Goal: Task Accomplishment & Management: Manage account settings

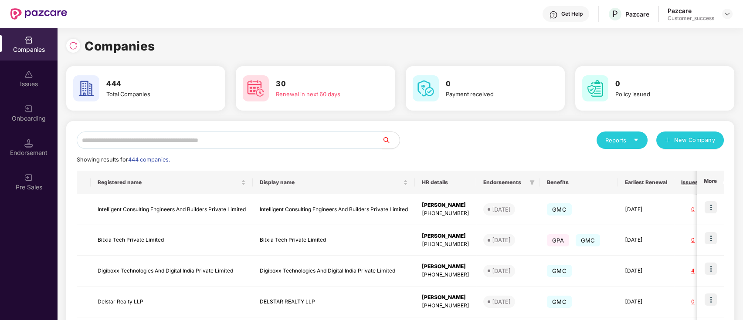
click at [271, 137] on input "text" at bounding box center [230, 140] width 306 height 17
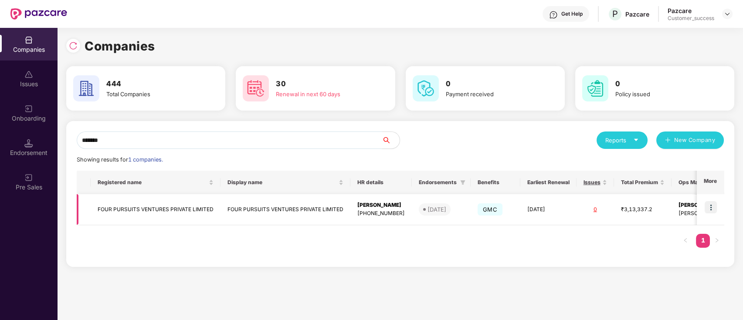
type input "*******"
click at [708, 204] on img at bounding box center [711, 207] width 12 height 12
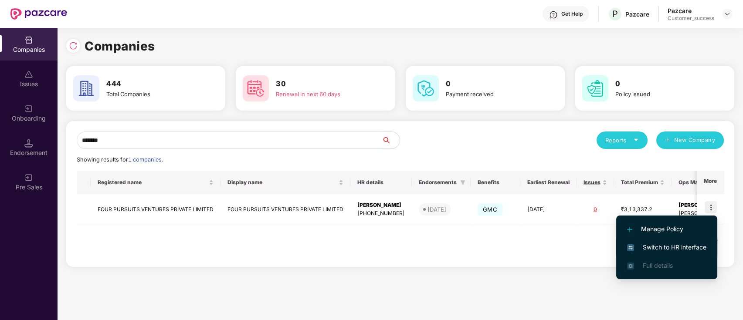
click at [702, 246] on span "Switch to HR interface" at bounding box center [666, 248] width 79 height 10
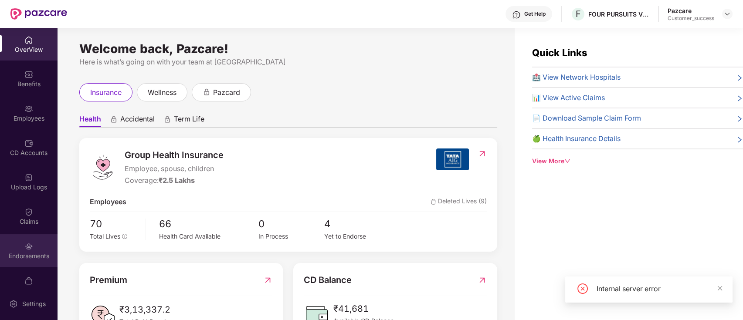
click at [34, 243] on div "Endorsements" at bounding box center [29, 250] width 58 height 33
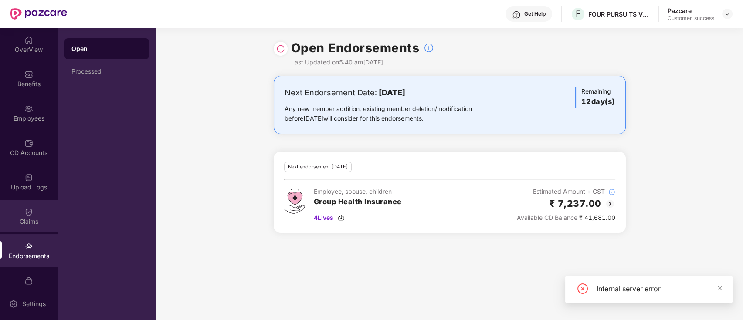
click at [29, 223] on div "Claims" at bounding box center [29, 221] width 58 height 9
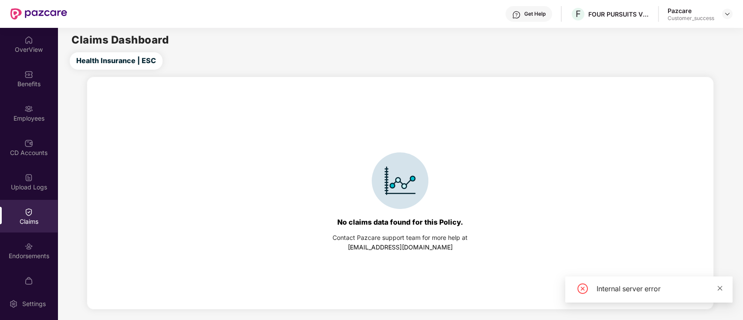
click at [718, 286] on icon "close" at bounding box center [720, 288] width 6 height 6
click at [730, 16] on img at bounding box center [727, 13] width 7 height 7
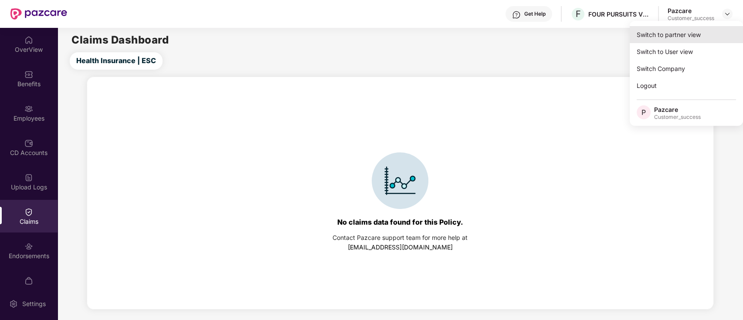
click at [719, 37] on div "Switch to partner view" at bounding box center [686, 34] width 113 height 17
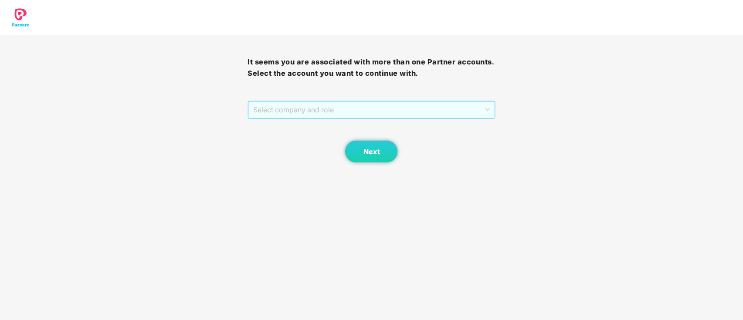
click at [425, 106] on span "Select company and role" at bounding box center [371, 110] width 236 height 17
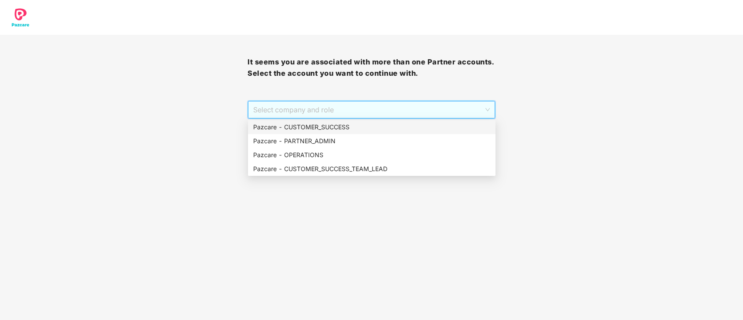
click at [355, 131] on div "Pazcare - CUSTOMER_SUCCESS" at bounding box center [371, 127] width 237 height 10
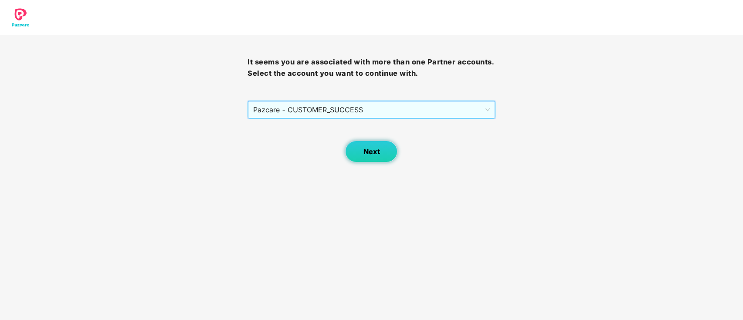
click at [363, 153] on span "Next" at bounding box center [371, 152] width 17 height 8
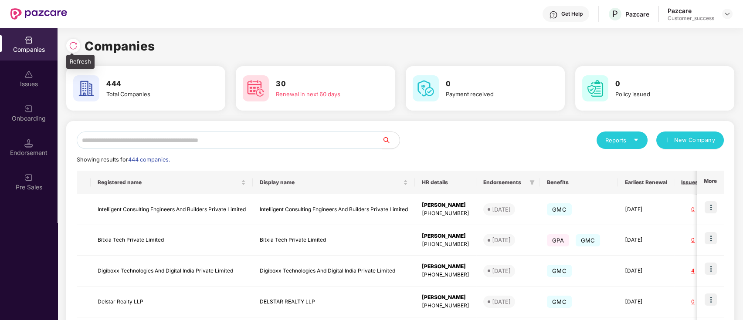
click at [76, 45] on img at bounding box center [73, 45] width 9 height 9
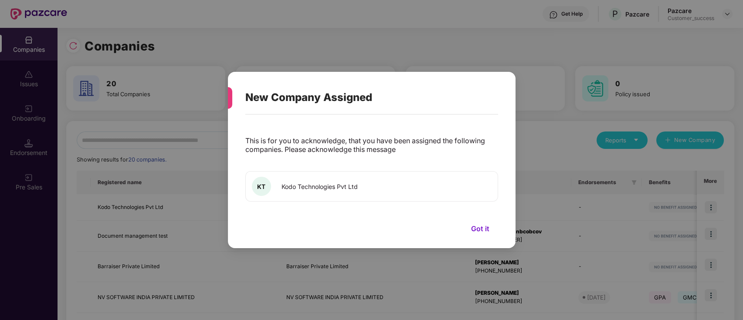
click at [490, 230] on button "Got it" at bounding box center [480, 228] width 36 height 13
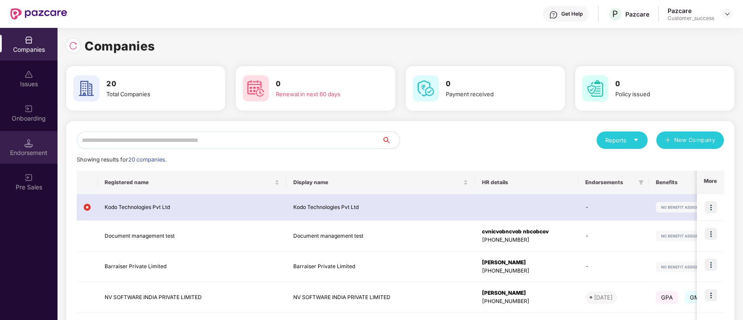
click at [23, 145] on div "Endorsement" at bounding box center [29, 147] width 58 height 33
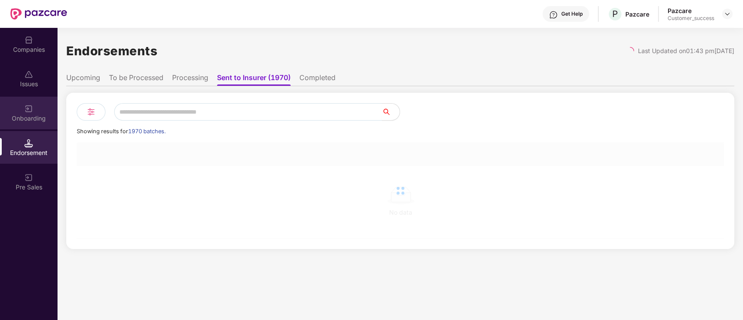
click at [28, 117] on div "Onboarding" at bounding box center [29, 118] width 58 height 9
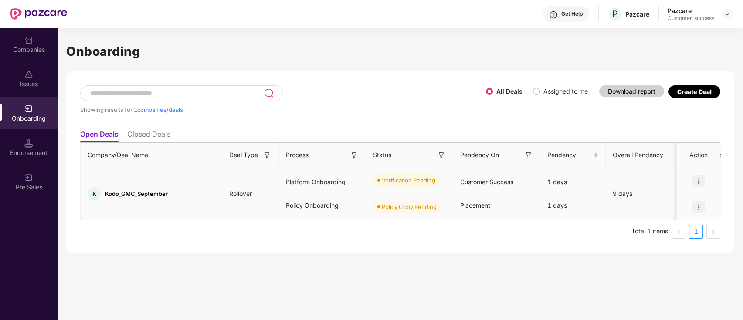
click at [704, 177] on img at bounding box center [699, 181] width 12 height 12
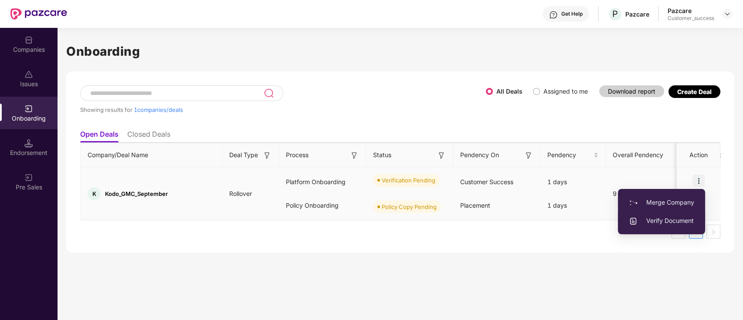
click at [674, 221] on span "Verify Document" at bounding box center [661, 221] width 65 height 10
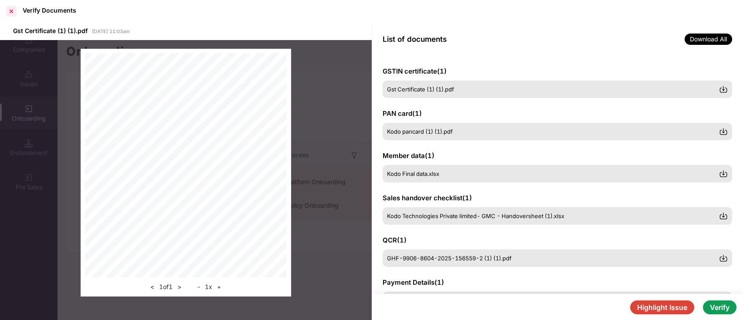
click at [6, 9] on div at bounding box center [11, 11] width 14 height 14
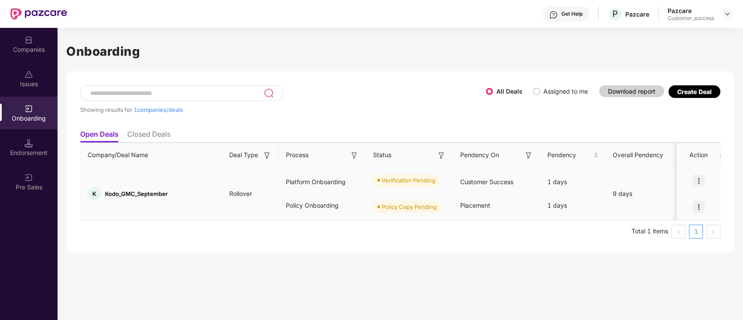
click at [682, 212] on div at bounding box center [699, 207] width 44 height 26
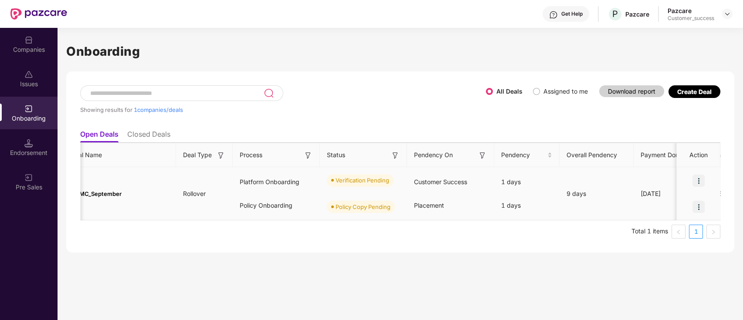
click at [690, 217] on div at bounding box center [699, 207] width 44 height 26
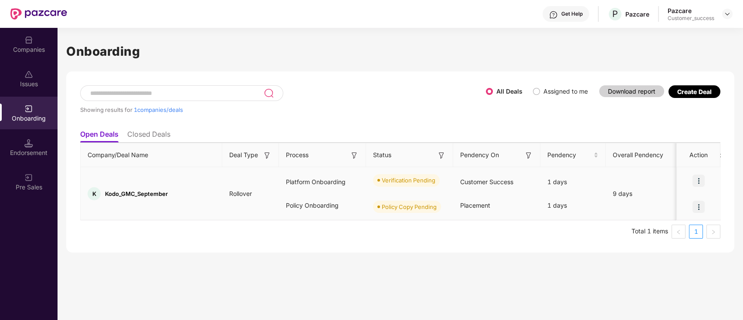
click at [685, 215] on div at bounding box center [699, 207] width 44 height 26
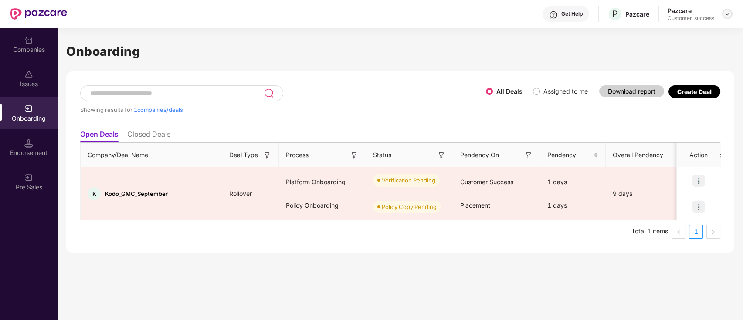
click at [725, 17] on img at bounding box center [727, 13] width 7 height 7
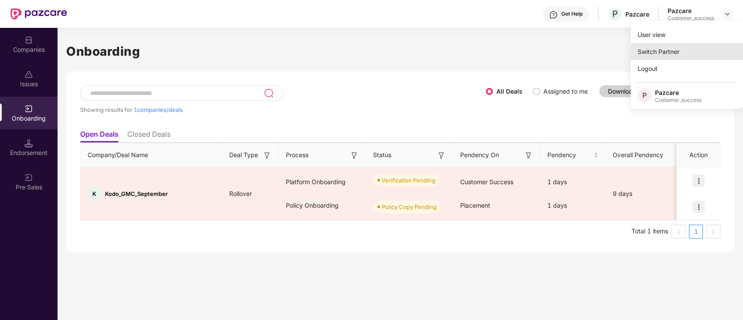
click at [683, 49] on div "Switch Partner" at bounding box center [687, 51] width 113 height 17
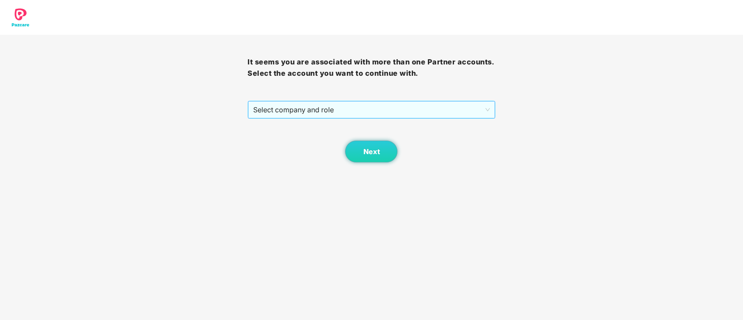
click at [278, 105] on span "Select company and role" at bounding box center [371, 110] width 236 height 17
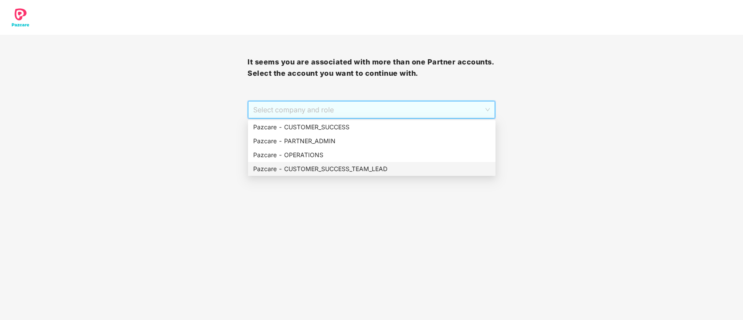
click at [345, 173] on div "Pazcare - CUSTOMER_SUCCESS_TEAM_LEAD" at bounding box center [371, 169] width 237 height 10
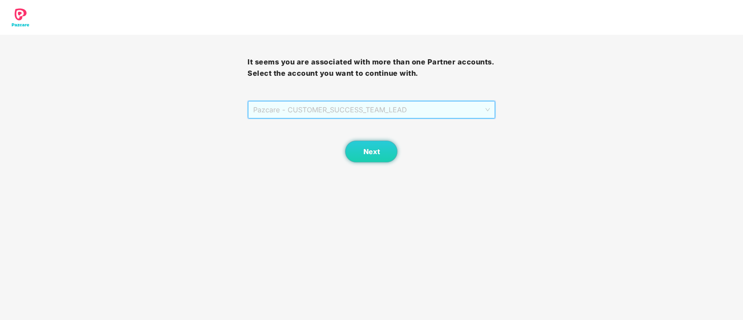
click at [392, 112] on span "Pazcare - CUSTOMER_SUCCESS_TEAM_LEAD" at bounding box center [371, 110] width 236 height 17
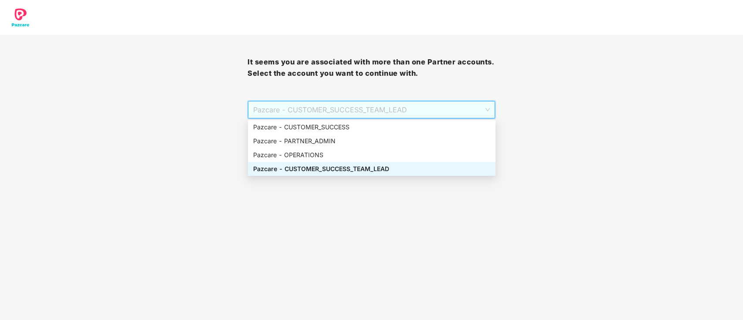
click at [368, 169] on div "Pazcare - CUSTOMER_SUCCESS_TEAM_LEAD" at bounding box center [371, 169] width 237 height 10
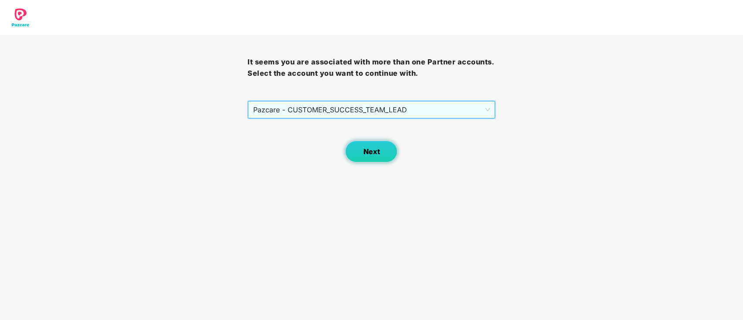
click at [377, 152] on span "Next" at bounding box center [371, 152] width 17 height 8
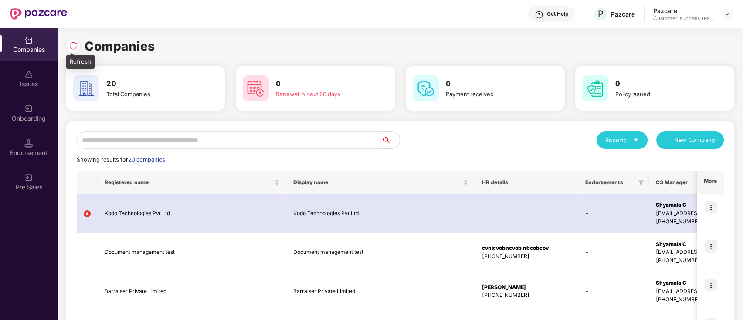
click at [72, 40] on div at bounding box center [73, 46] width 14 height 14
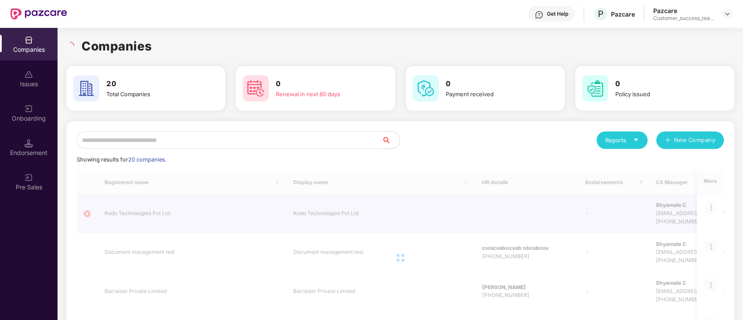
click at [216, 141] on input "text" at bounding box center [230, 140] width 306 height 17
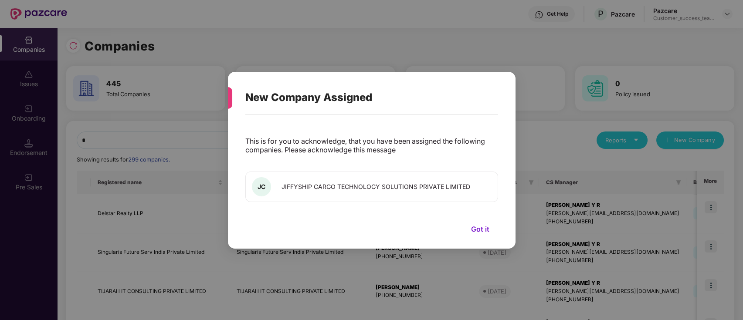
type input "*"
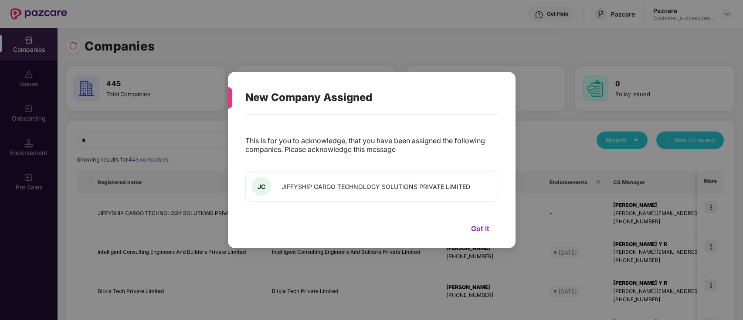
click at [550, 66] on div "New Company Assigned This is for you to acknowledge, that you have been assigne…" at bounding box center [371, 160] width 743 height 320
click at [486, 225] on button "Got it" at bounding box center [480, 228] width 36 height 13
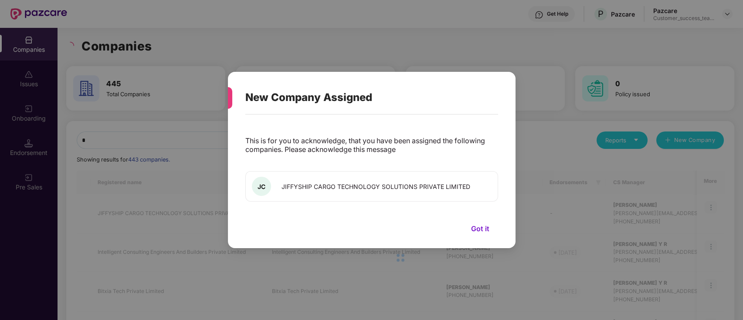
click at [479, 228] on button "Got it" at bounding box center [480, 228] width 36 height 13
click at [483, 227] on button "Got it" at bounding box center [480, 228] width 36 height 13
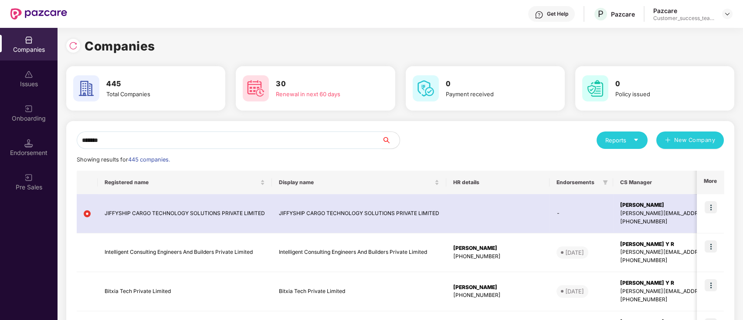
click at [173, 144] on input "*******" at bounding box center [230, 140] width 306 height 17
type input "*"
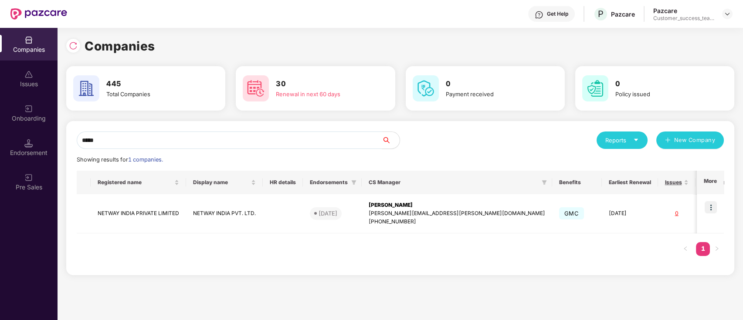
type input "******"
click at [237, 206] on td "NETWAY INDIA PVT. LTD." at bounding box center [224, 213] width 77 height 39
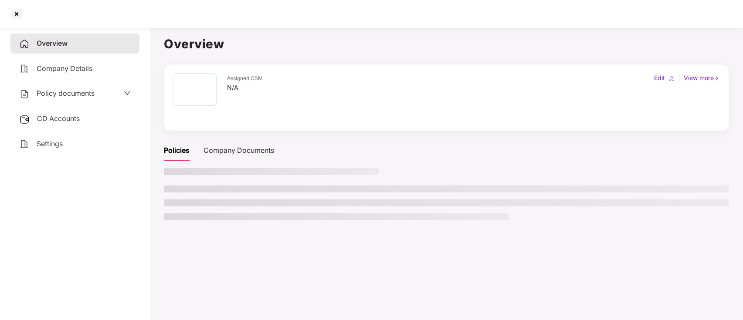
click at [237, 217] on li at bounding box center [336, 217] width 345 height 7
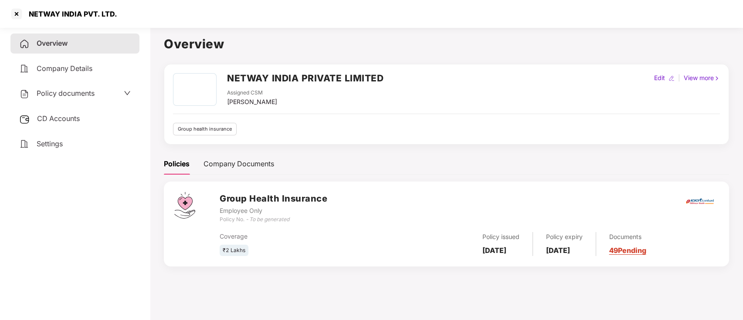
click at [95, 96] on div "Policy documents" at bounding box center [75, 93] width 112 height 11
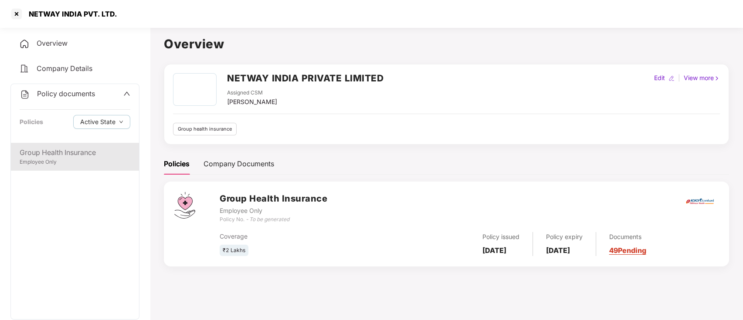
click at [91, 160] on div "Employee Only" at bounding box center [75, 162] width 111 height 8
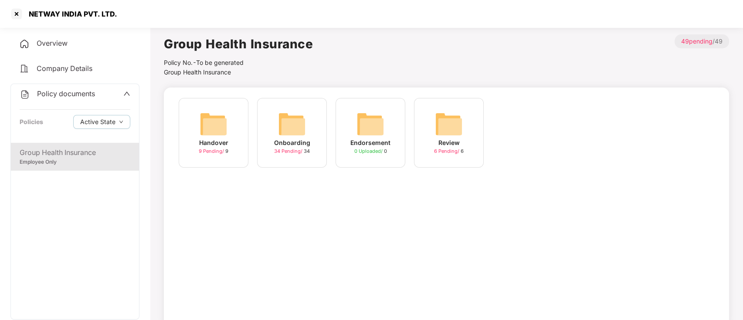
click at [295, 153] on span "34 Pending /" at bounding box center [289, 151] width 30 height 6
click at [18, 15] on div at bounding box center [17, 14] width 14 height 14
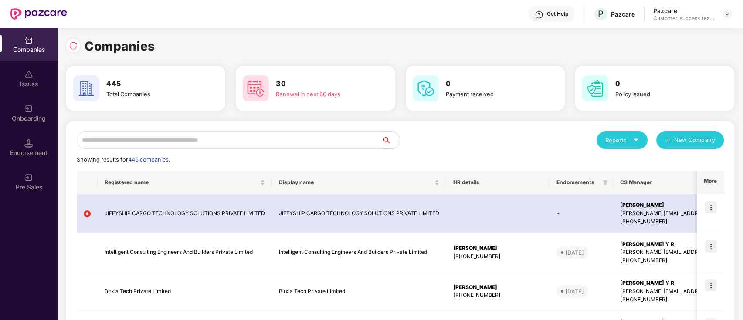
click at [31, 115] on div "Onboarding" at bounding box center [29, 118] width 58 height 9
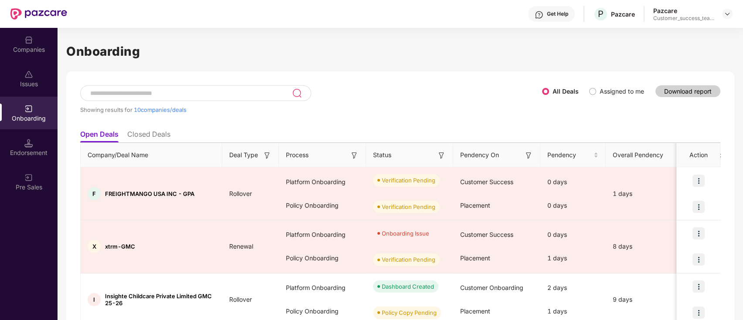
click at [214, 92] on input at bounding box center [190, 93] width 203 height 7
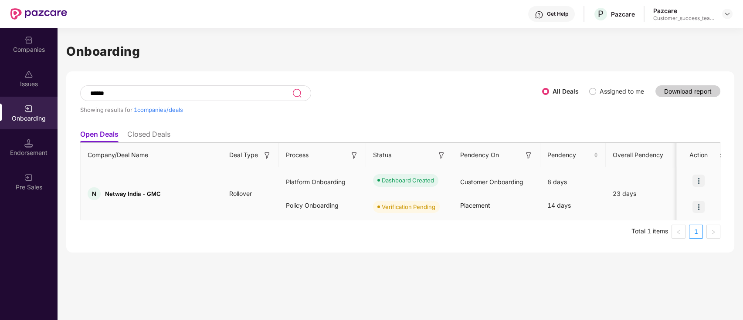
type input "******"
click at [701, 178] on img at bounding box center [699, 181] width 12 height 12
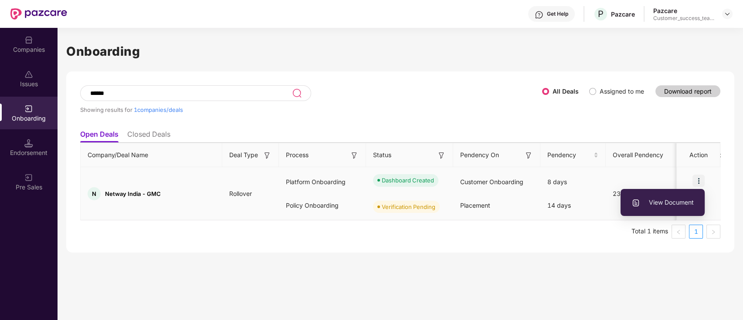
click at [680, 203] on span "View Document" at bounding box center [663, 203] width 62 height 10
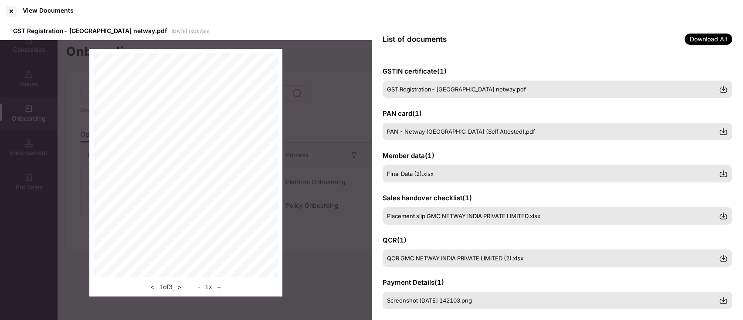
scroll to position [114, 0]
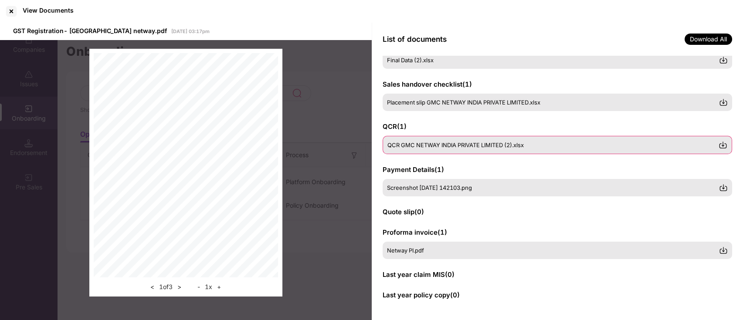
click at [469, 147] on span "QCR GMC NETWAY INDIA PRIVATE LIMITED (2).xlsx" at bounding box center [455, 145] width 136 height 7
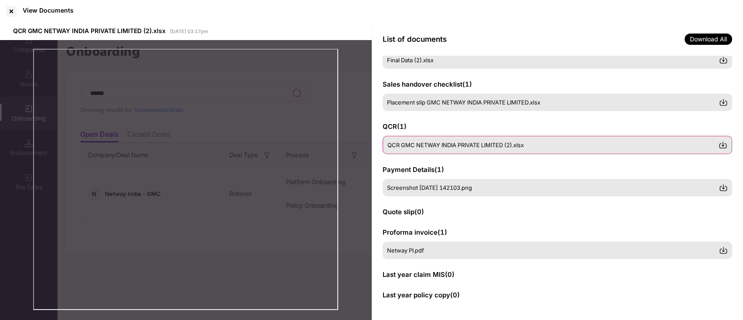
click at [724, 141] on img at bounding box center [723, 145] width 9 height 9
click at [9, 9] on div at bounding box center [11, 11] width 14 height 14
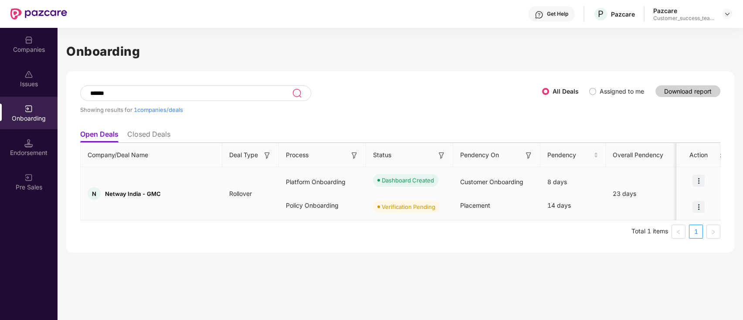
click at [687, 206] on div at bounding box center [699, 207] width 44 height 26
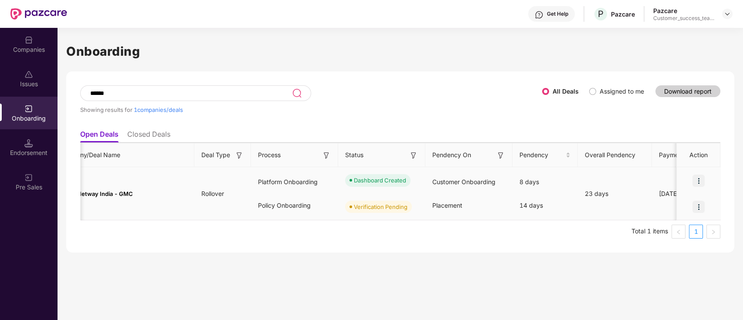
scroll to position [0, 0]
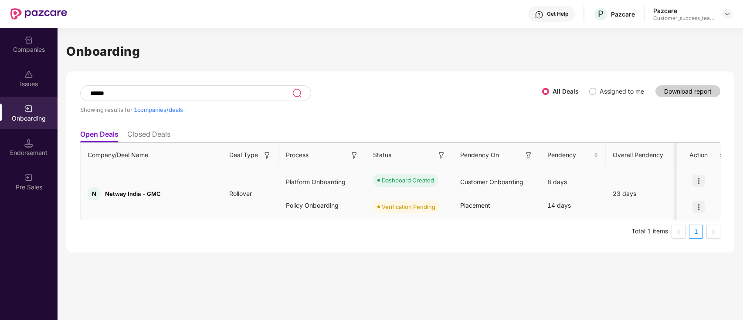
click at [689, 217] on div at bounding box center [699, 207] width 44 height 26
click at [36, 39] on div "Companies" at bounding box center [29, 44] width 58 height 33
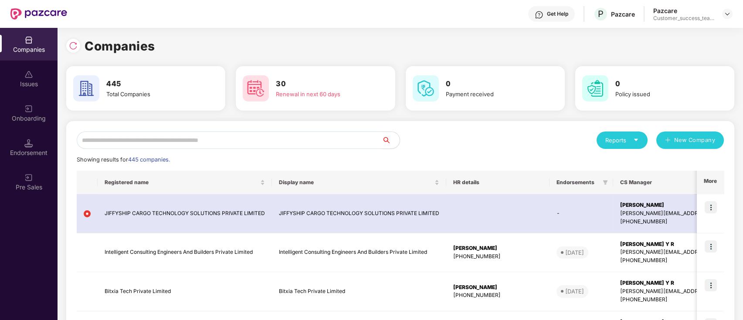
click at [187, 139] on input "text" at bounding box center [230, 140] width 306 height 17
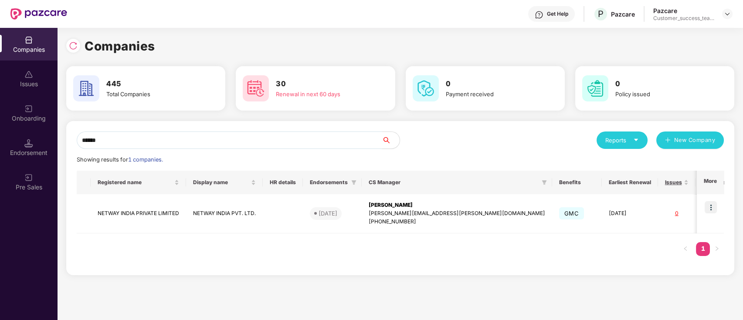
type input "******"
click at [708, 197] on td at bounding box center [710, 213] width 27 height 39
click at [714, 204] on img at bounding box center [711, 207] width 12 height 12
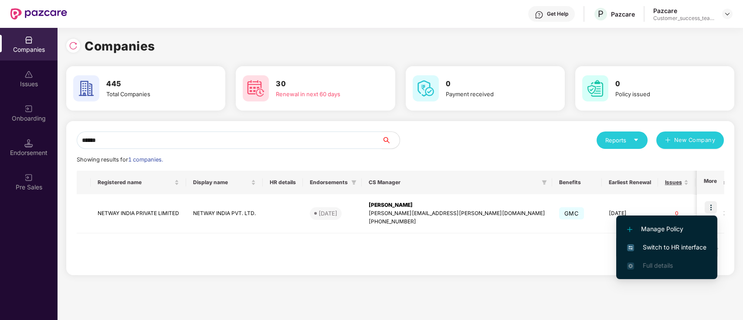
click at [693, 249] on span "Switch to HR interface" at bounding box center [666, 248] width 79 height 10
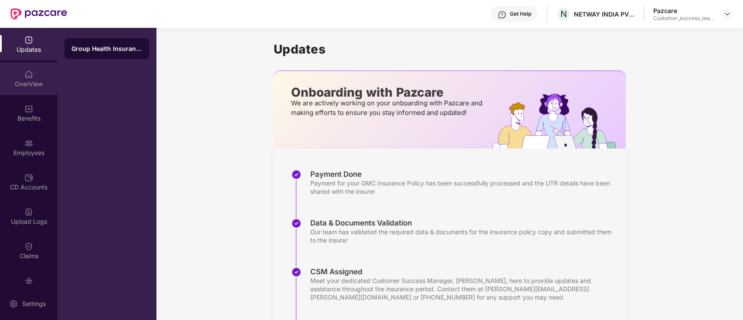
click at [21, 78] on div "OverView" at bounding box center [29, 78] width 58 height 33
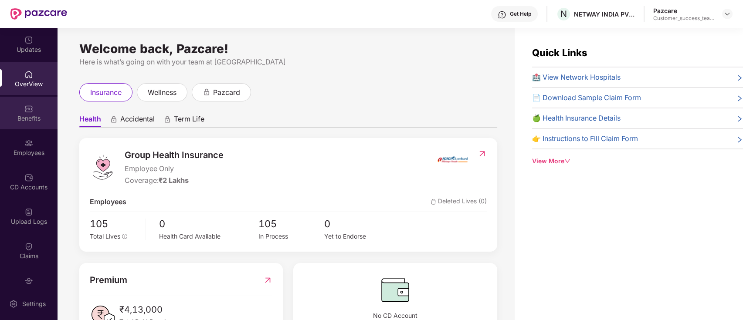
click at [28, 114] on div "Benefits" at bounding box center [29, 118] width 58 height 9
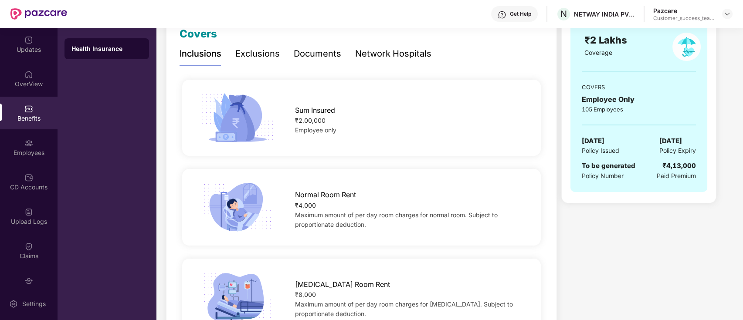
scroll to position [14, 0]
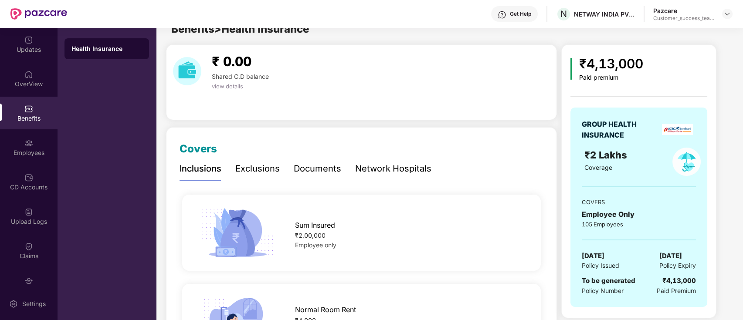
click at [255, 163] on div "Exclusions" at bounding box center [257, 169] width 44 height 14
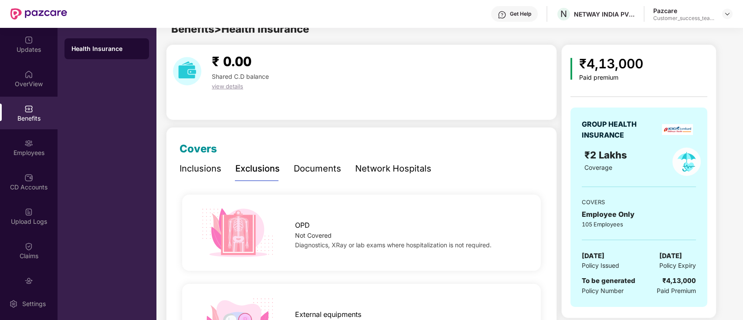
click at [255, 168] on div "Exclusions" at bounding box center [257, 169] width 44 height 14
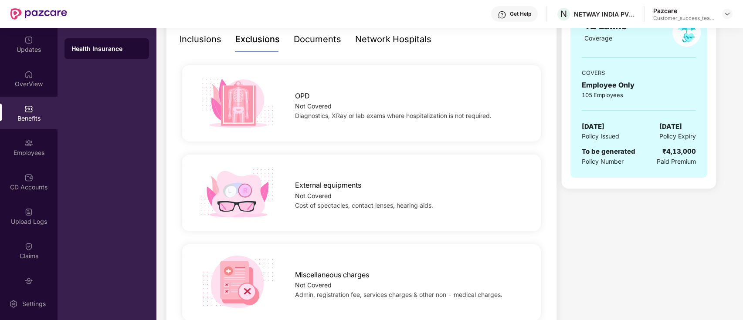
scroll to position [31, 0]
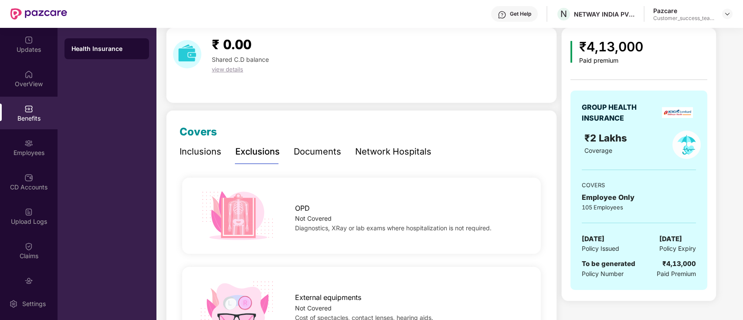
click at [311, 151] on div "Documents" at bounding box center [318, 152] width 48 height 14
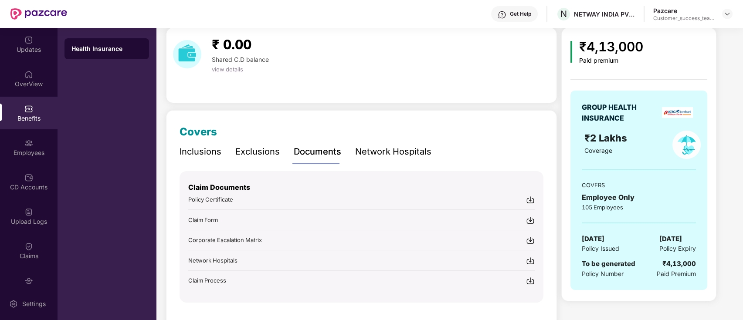
click at [404, 156] on div "Network Hospitals" at bounding box center [393, 152] width 76 height 14
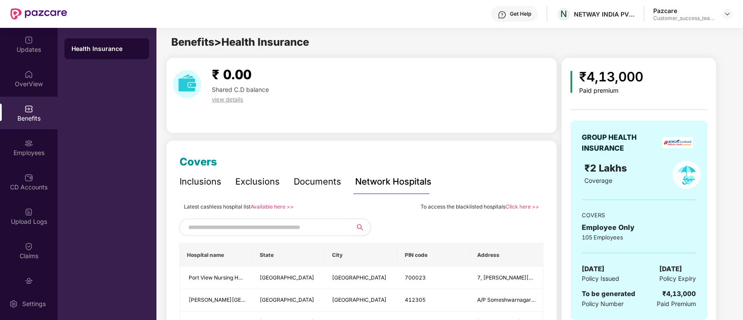
scroll to position [0, 0]
click at [279, 207] on link "Available here >>" at bounding box center [272, 207] width 43 height 7
click at [31, 81] on div "OverView" at bounding box center [29, 84] width 58 height 9
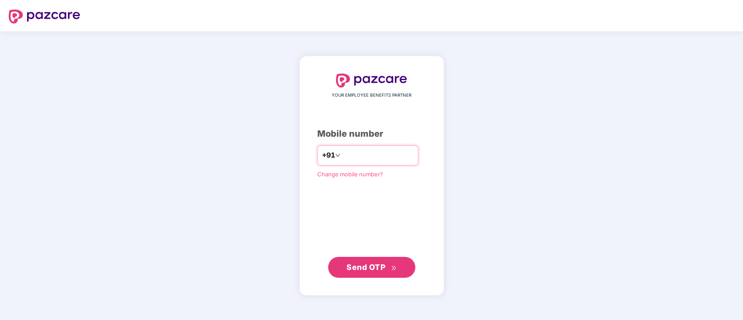
type input "**********"
click at [384, 263] on span "Send OTP" at bounding box center [365, 267] width 39 height 9
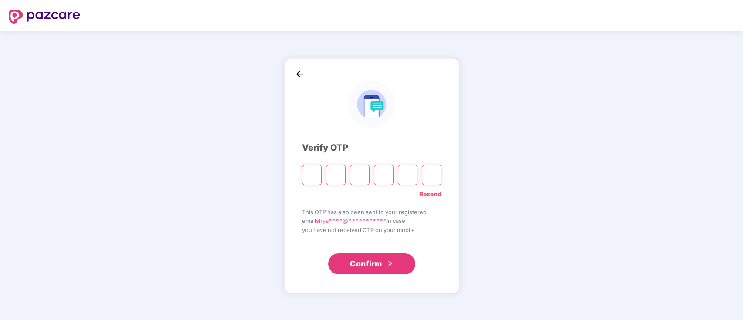
type input "*"
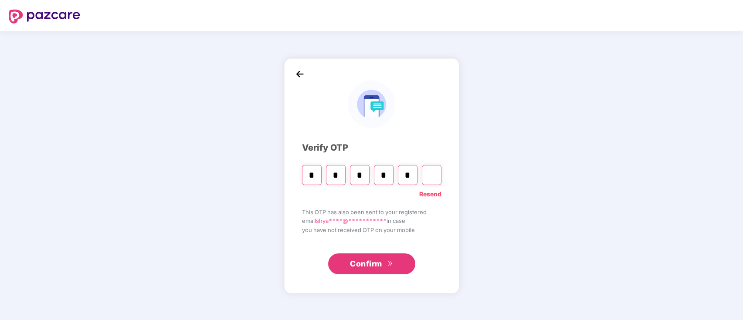
type input "*"
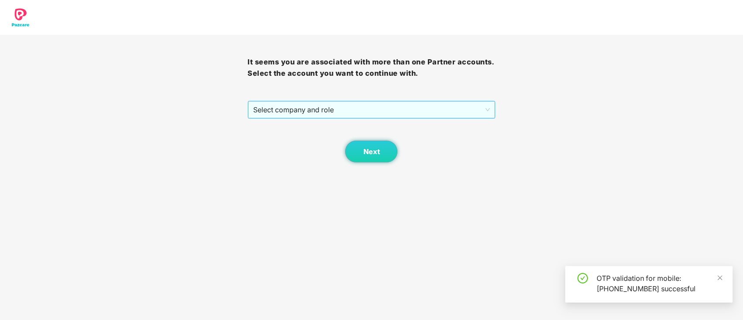
click at [354, 114] on span "Select company and role" at bounding box center [371, 110] width 236 height 17
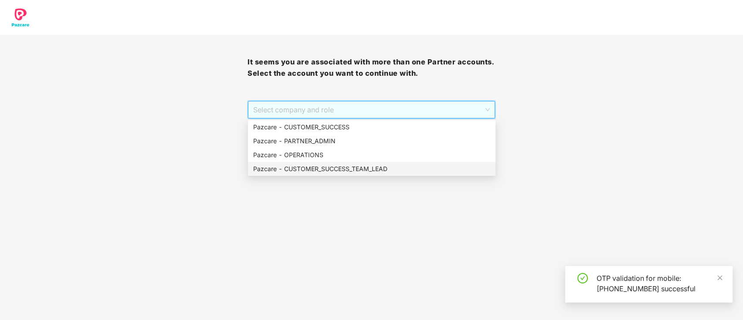
click at [366, 165] on div "Pazcare - CUSTOMER_SUCCESS_TEAM_LEAD" at bounding box center [371, 169] width 237 height 10
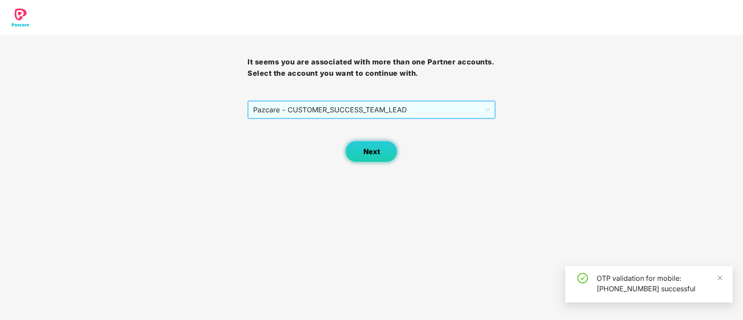
click at [378, 158] on button "Next" at bounding box center [371, 152] width 52 height 22
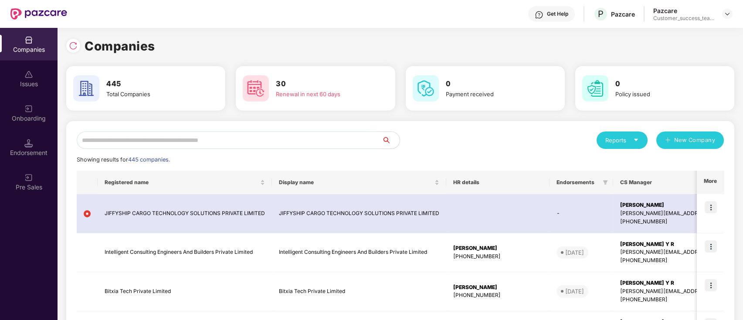
click at [280, 143] on input "text" at bounding box center [230, 140] width 306 height 17
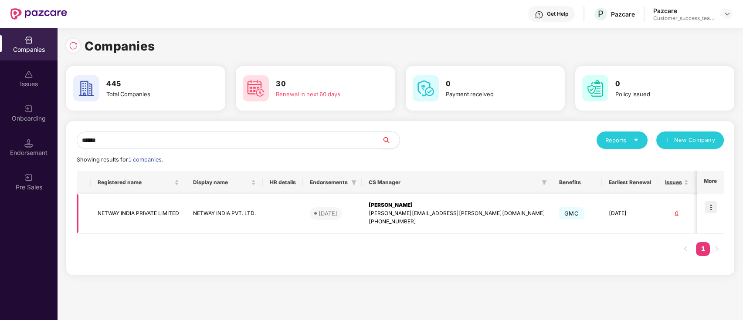
type input "******"
click at [711, 208] on img at bounding box center [711, 207] width 12 height 12
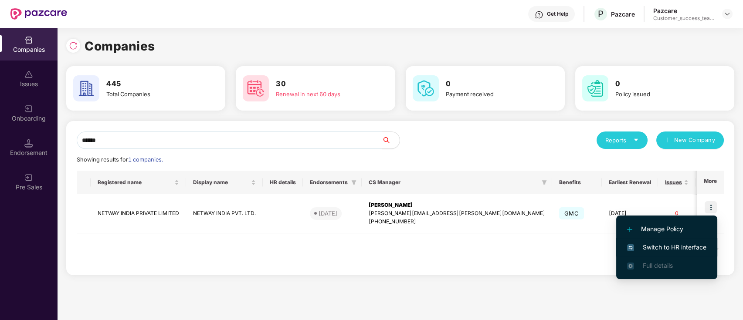
click at [696, 252] on span "Switch to HR interface" at bounding box center [666, 248] width 79 height 10
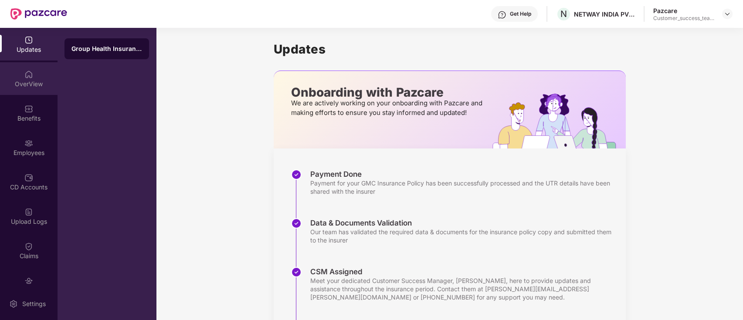
click at [20, 75] on div "OverView" at bounding box center [29, 78] width 58 height 33
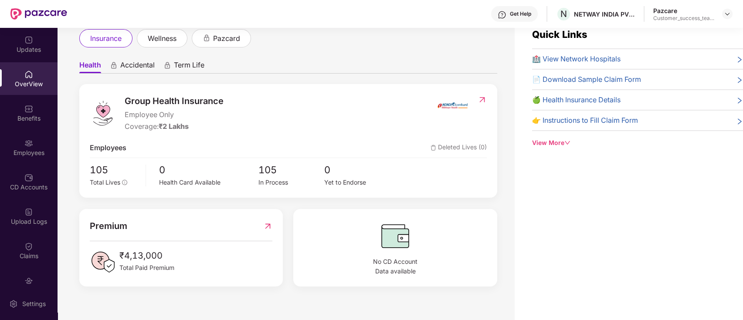
scroll to position [28, 0]
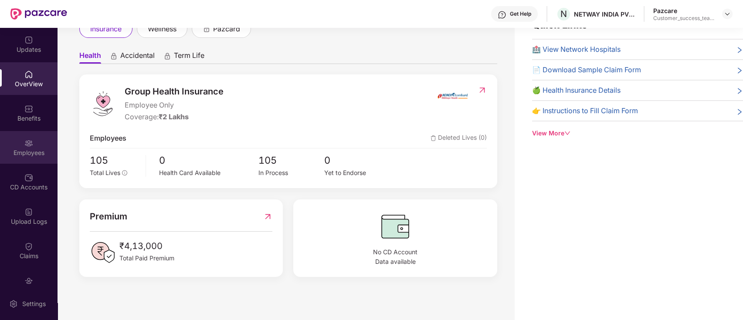
click at [32, 155] on div "Employees" at bounding box center [29, 153] width 58 height 9
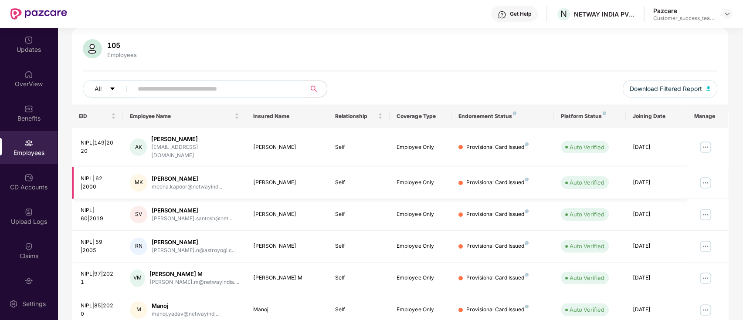
scroll to position [0, 0]
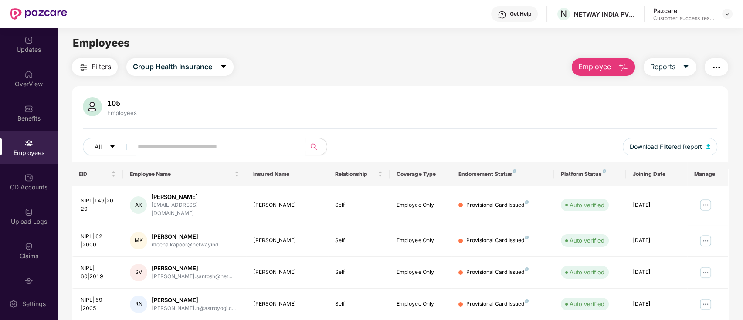
click at [600, 65] on span "Employee" at bounding box center [594, 66] width 33 height 11
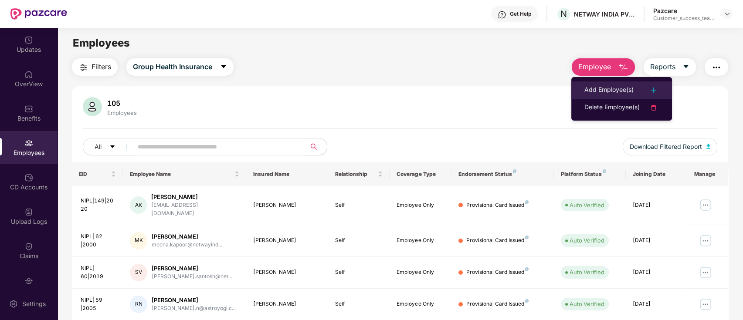
click at [601, 92] on div "Add Employee(s)" at bounding box center [608, 90] width 49 height 10
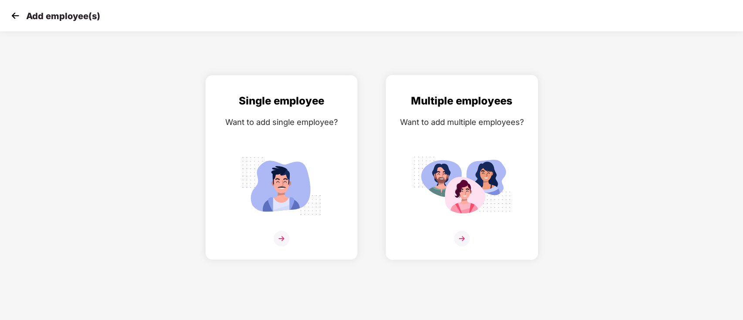
click at [463, 238] on img at bounding box center [462, 239] width 16 height 16
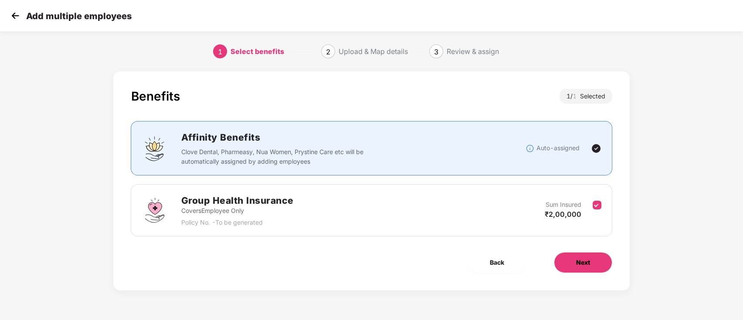
click at [589, 267] on span "Next" at bounding box center [583, 263] width 14 height 10
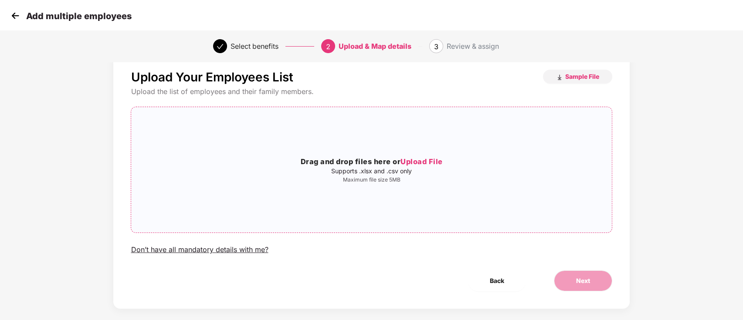
scroll to position [30, 0]
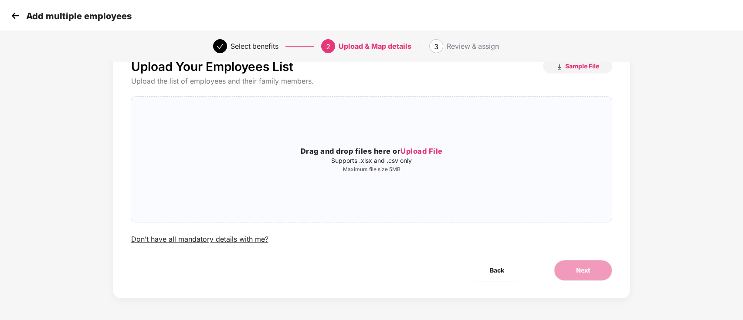
click at [14, 21] on img at bounding box center [15, 15] width 13 height 13
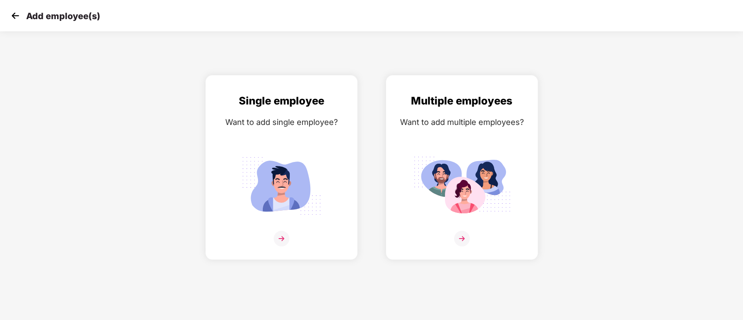
click at [11, 16] on img at bounding box center [15, 15] width 13 height 13
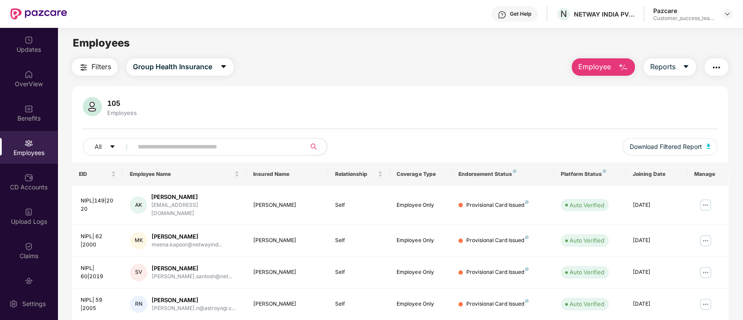
click at [608, 73] on button "Employee" at bounding box center [603, 66] width 63 height 17
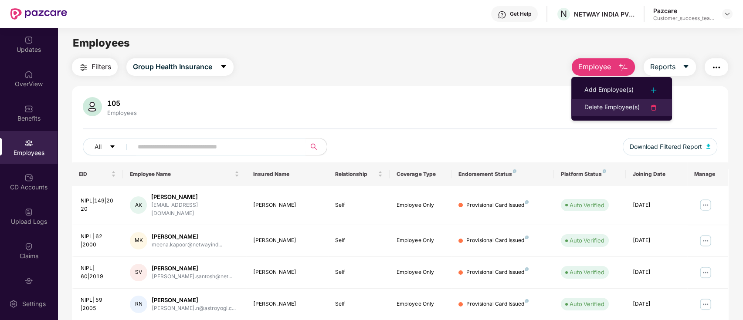
click at [604, 105] on div "Delete Employee(s)" at bounding box center [611, 107] width 55 height 10
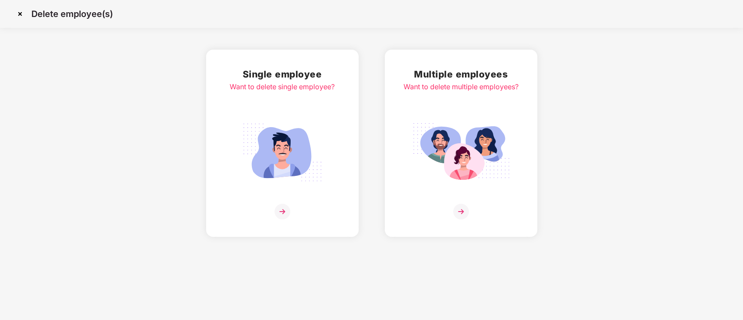
click at [463, 211] on img at bounding box center [461, 212] width 16 height 16
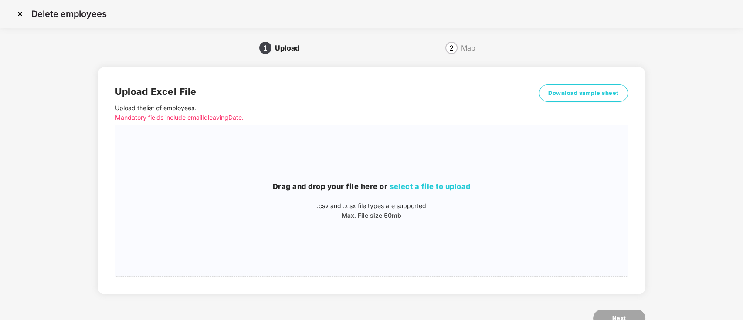
click at [20, 13] on img at bounding box center [20, 14] width 14 height 14
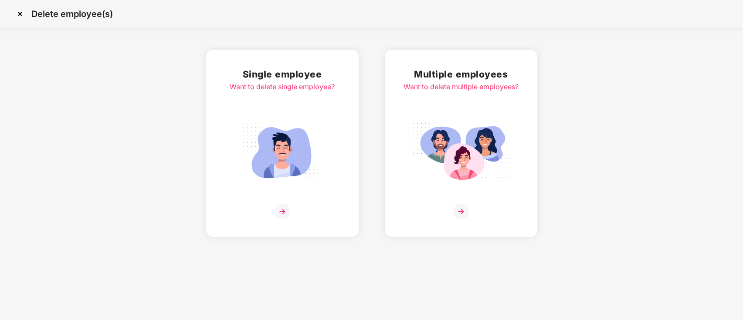
click at [17, 14] on img at bounding box center [20, 14] width 14 height 14
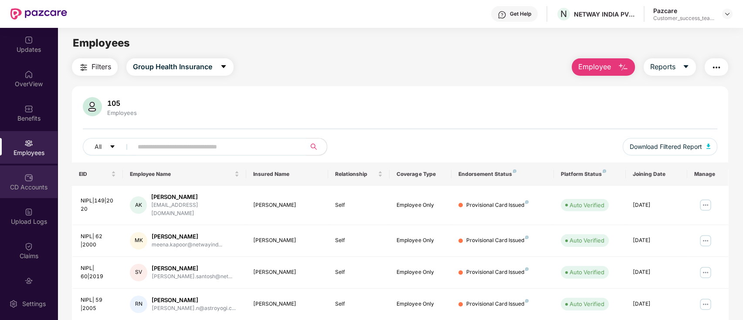
click at [25, 183] on div "CD Accounts" at bounding box center [29, 187] width 58 height 9
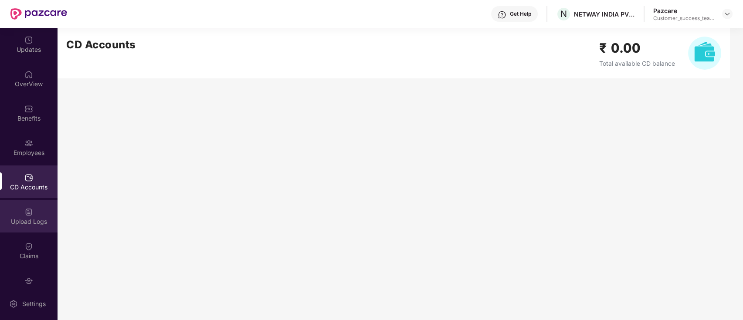
click at [26, 222] on div "Upload Logs" at bounding box center [29, 221] width 58 height 9
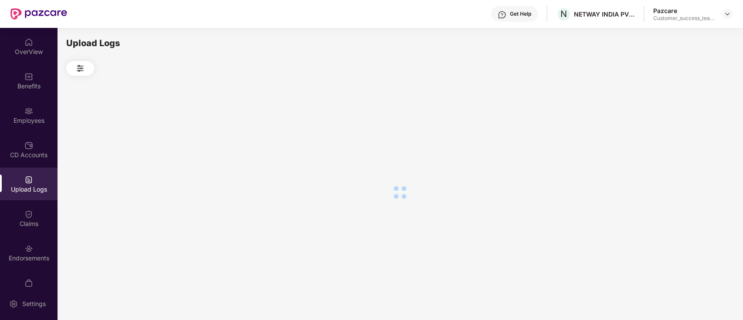
scroll to position [50, 0]
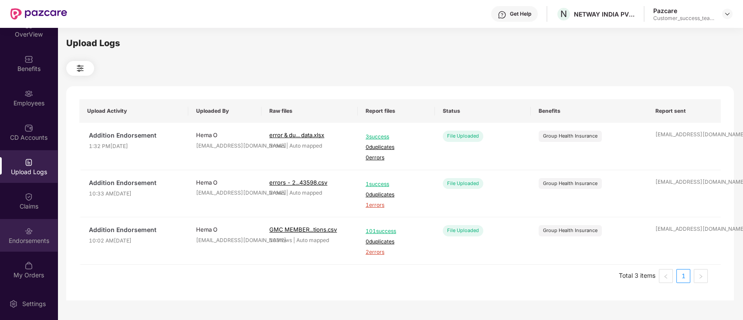
click at [14, 230] on div "Endorsements" at bounding box center [29, 235] width 58 height 33
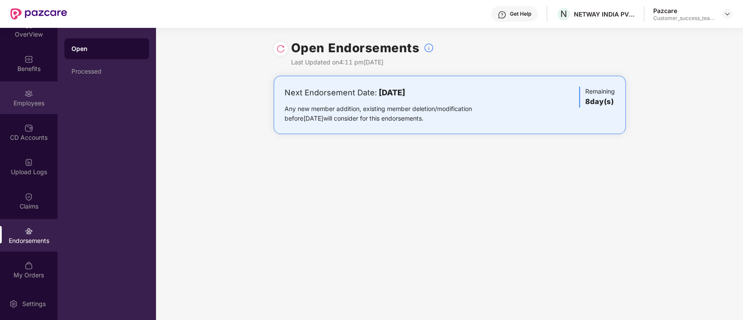
click at [34, 106] on div "Employees" at bounding box center [29, 103] width 58 height 9
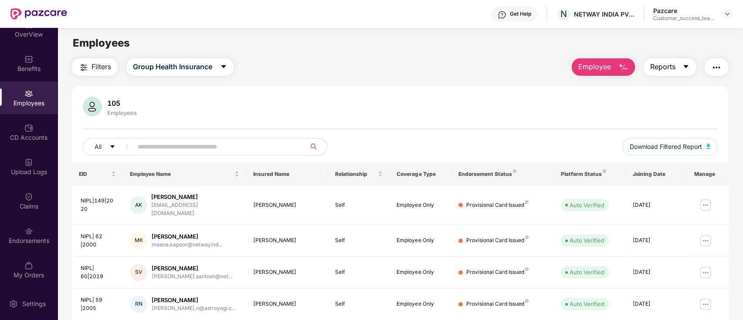
click at [674, 66] on span "Reports" at bounding box center [662, 66] width 25 height 11
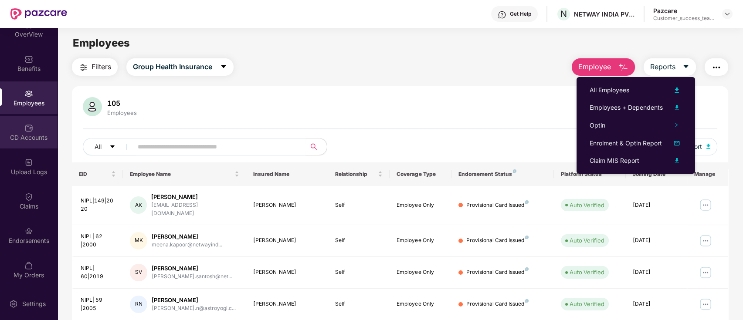
click at [18, 131] on div "CD Accounts" at bounding box center [29, 132] width 58 height 33
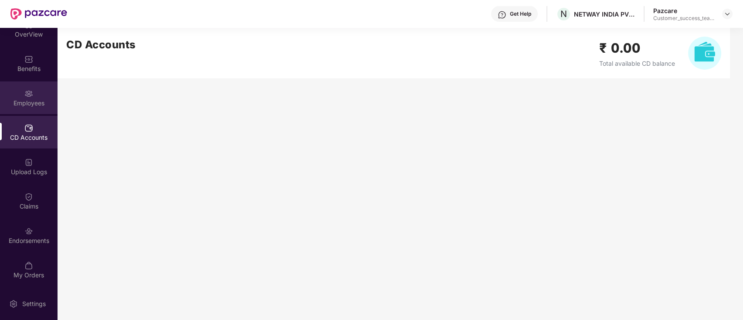
click at [33, 99] on div "Employees" at bounding box center [29, 103] width 58 height 9
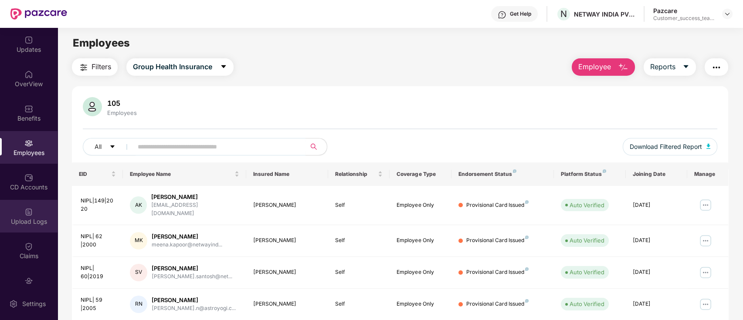
click at [30, 230] on div "Upload Logs" at bounding box center [29, 216] width 58 height 33
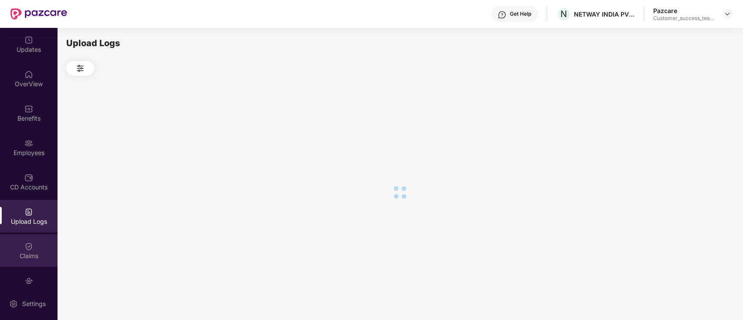
click at [30, 255] on div "Claims" at bounding box center [29, 256] width 58 height 9
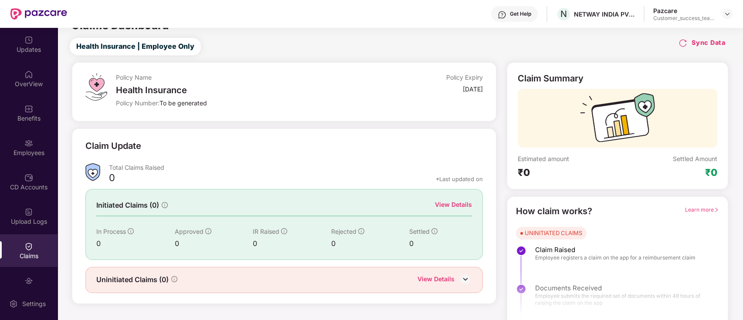
scroll to position [21, 0]
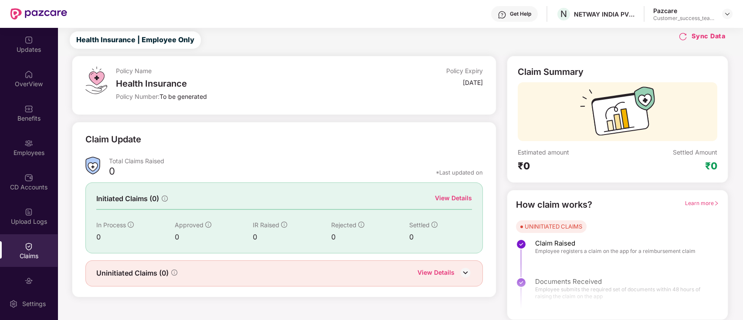
click at [464, 197] on div "View Details" at bounding box center [453, 199] width 37 height 10
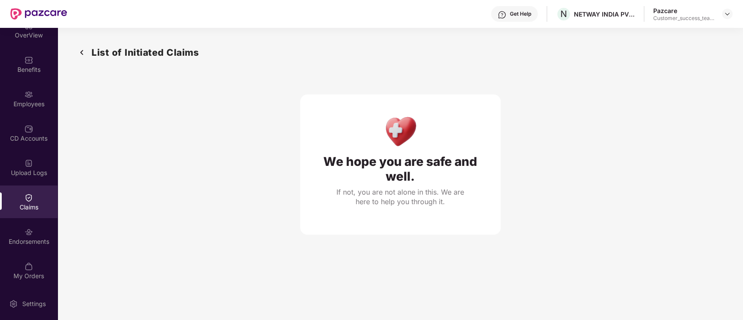
scroll to position [50, 0]
click at [84, 52] on img at bounding box center [82, 52] width 14 height 14
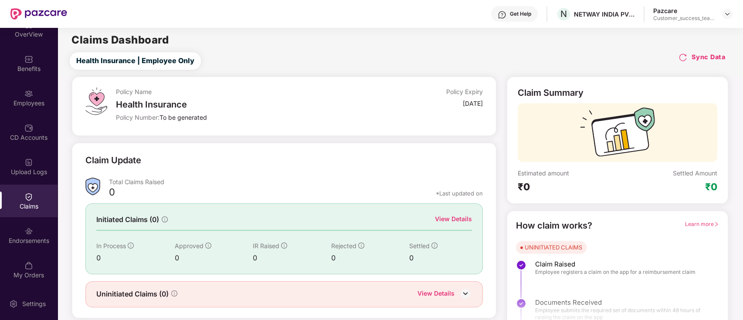
scroll to position [21, 0]
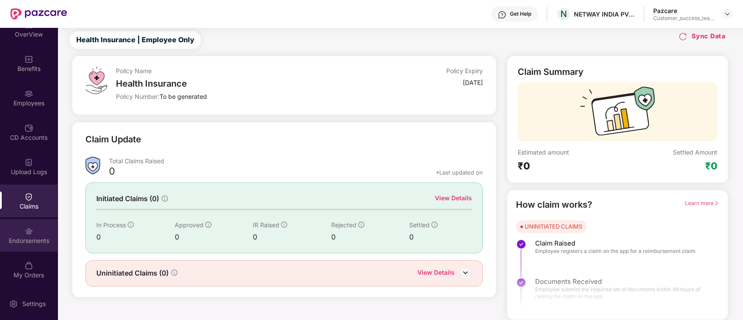
click at [20, 239] on div "Endorsements" at bounding box center [29, 241] width 58 height 9
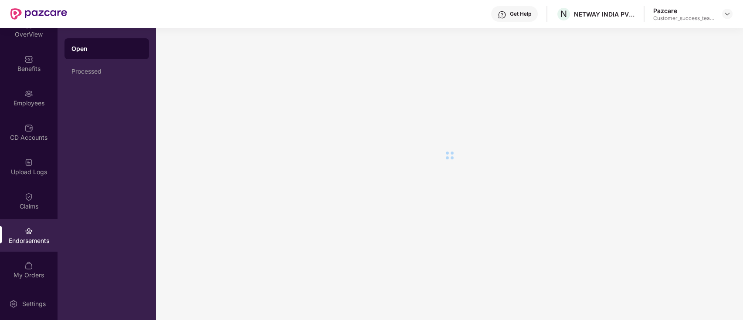
scroll to position [0, 0]
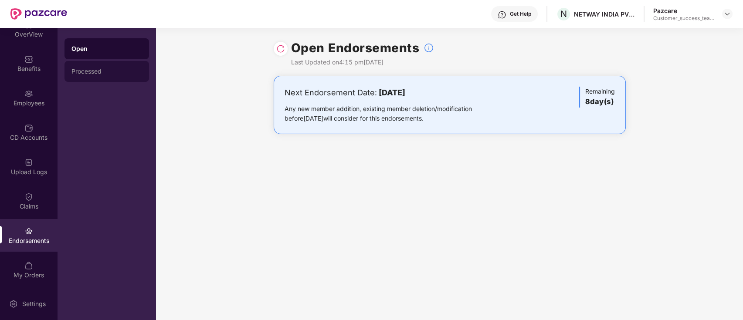
click at [88, 75] on div "Processed" at bounding box center [107, 71] width 85 height 21
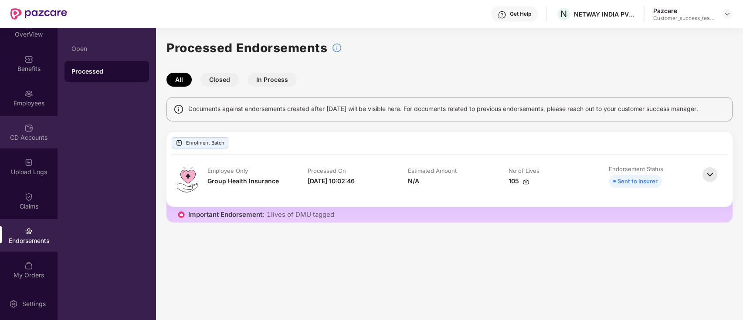
click at [34, 135] on div "CD Accounts" at bounding box center [29, 137] width 58 height 9
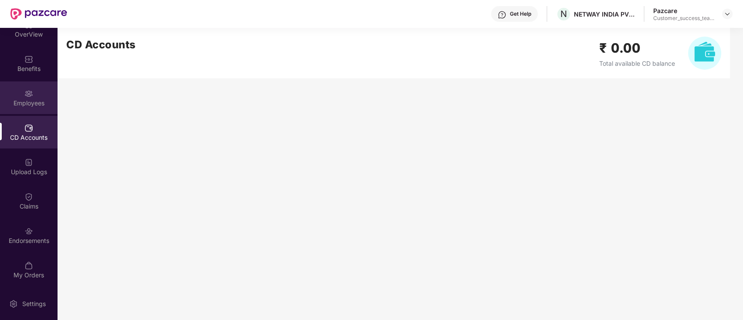
click at [32, 99] on div "Employees" at bounding box center [29, 103] width 58 height 9
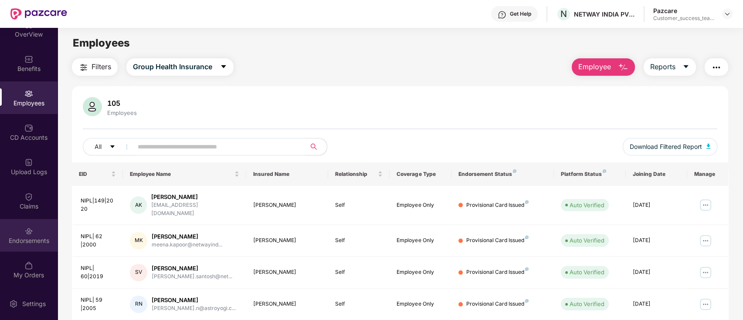
click at [35, 243] on div "Endorsements" at bounding box center [29, 241] width 58 height 9
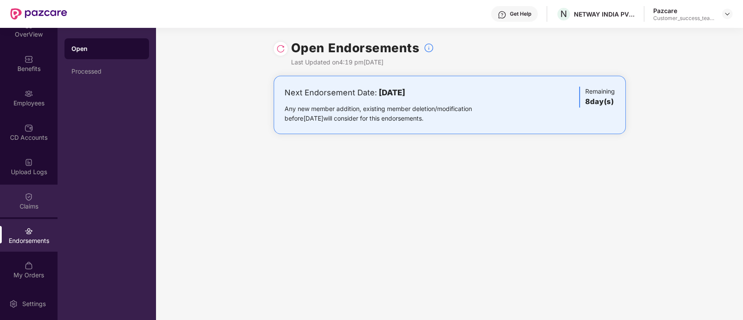
click at [35, 204] on div "Claims" at bounding box center [29, 206] width 58 height 9
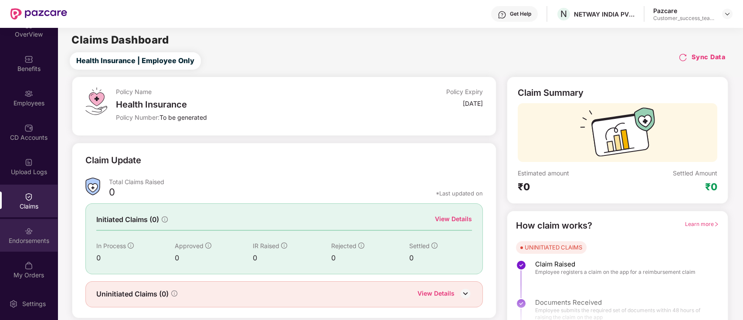
click at [39, 237] on div "Endorsements" at bounding box center [29, 241] width 58 height 9
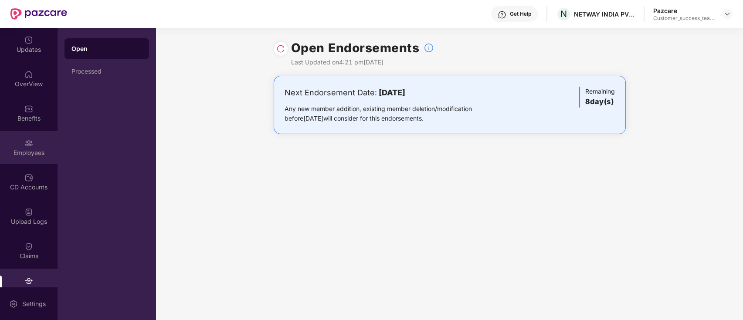
click at [34, 147] on div "Employees" at bounding box center [29, 147] width 58 height 33
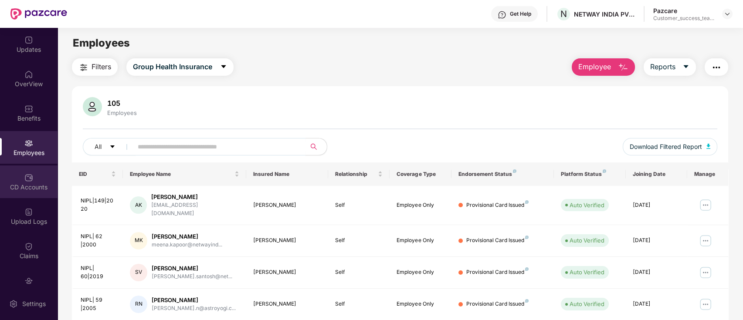
click at [34, 180] on div "CD Accounts" at bounding box center [29, 182] width 58 height 33
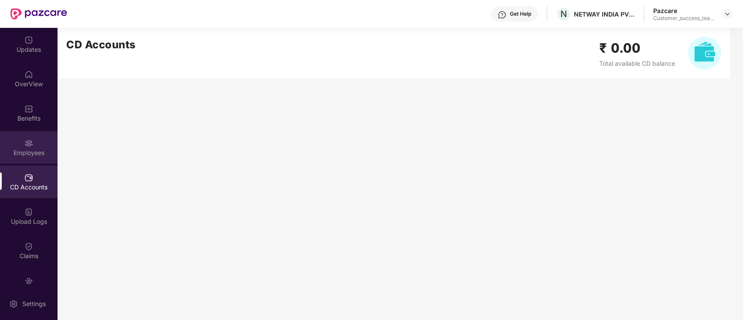
click at [31, 149] on div "Employees" at bounding box center [29, 153] width 58 height 9
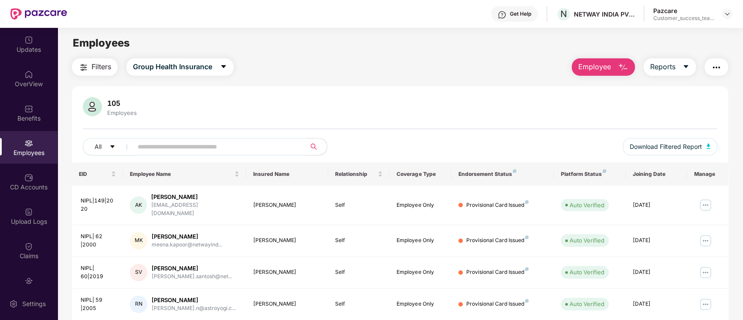
click at [282, 144] on input "text" at bounding box center [216, 146] width 156 height 13
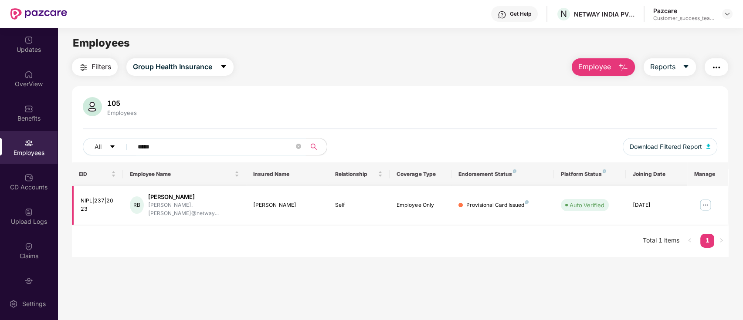
click at [708, 200] on img at bounding box center [706, 205] width 14 height 14
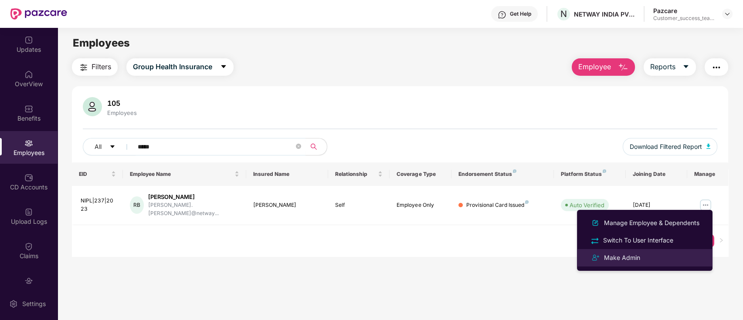
click at [679, 257] on div "Make Admin" at bounding box center [644, 258] width 113 height 10
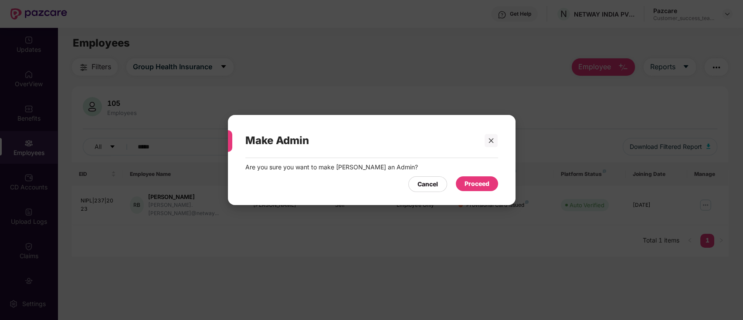
click at [477, 183] on div "Proceed" at bounding box center [477, 184] width 25 height 10
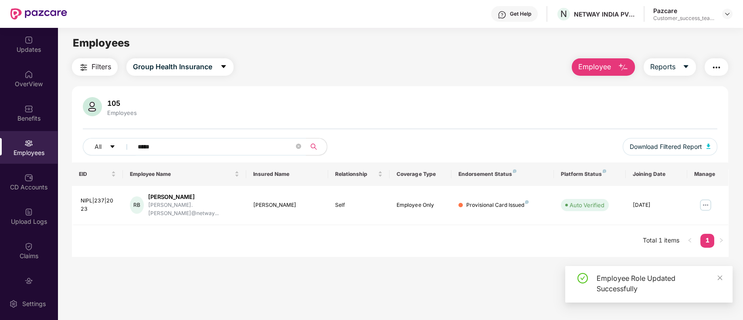
click at [197, 146] on input "*****" at bounding box center [216, 146] width 156 height 13
type input "*"
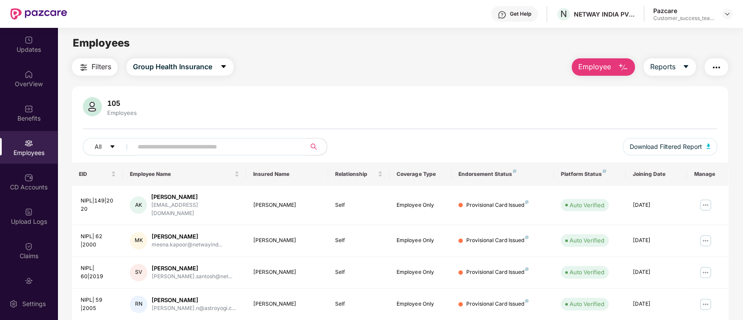
click at [180, 149] on input "text" at bounding box center [216, 146] width 156 height 13
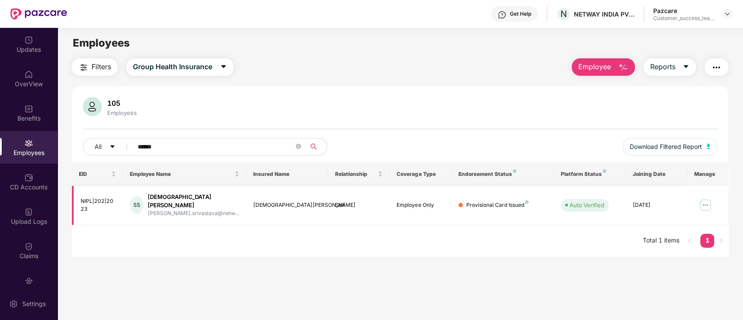
click at [704, 198] on img at bounding box center [706, 205] width 14 height 14
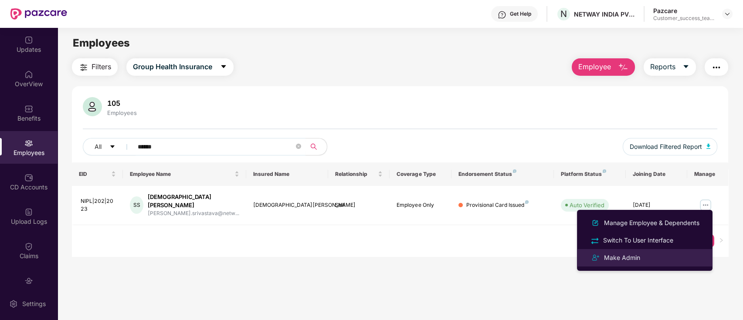
click at [665, 263] on div "Make Admin" at bounding box center [644, 258] width 113 height 10
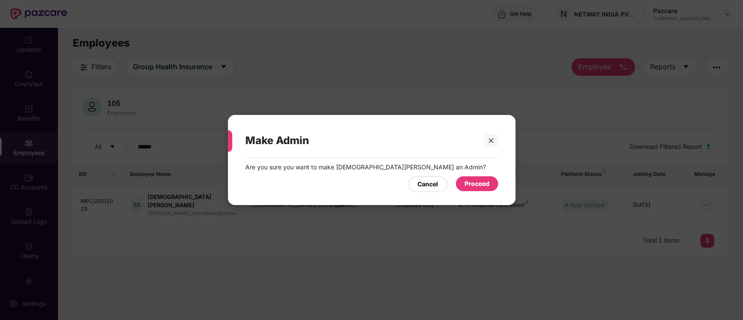
click at [475, 185] on div "Proceed" at bounding box center [477, 184] width 25 height 10
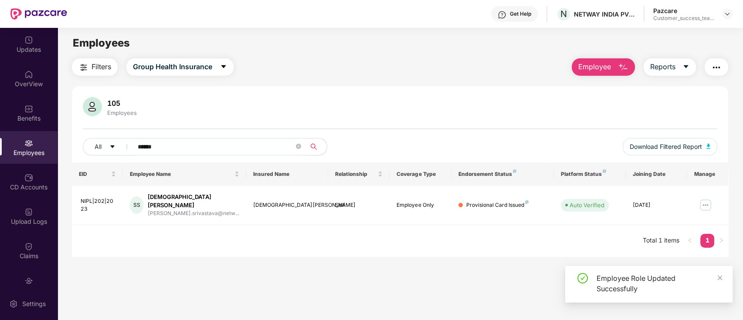
click at [231, 141] on input "******" at bounding box center [216, 146] width 156 height 13
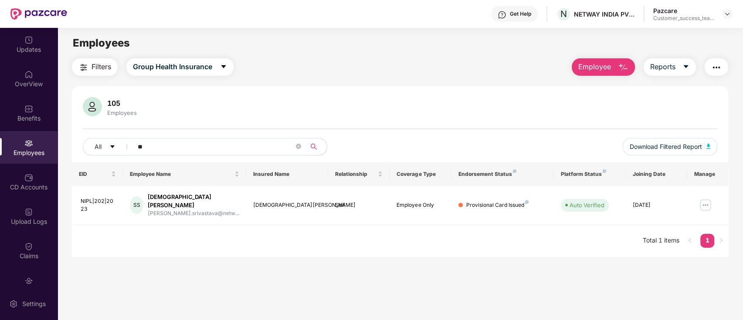
type input "*"
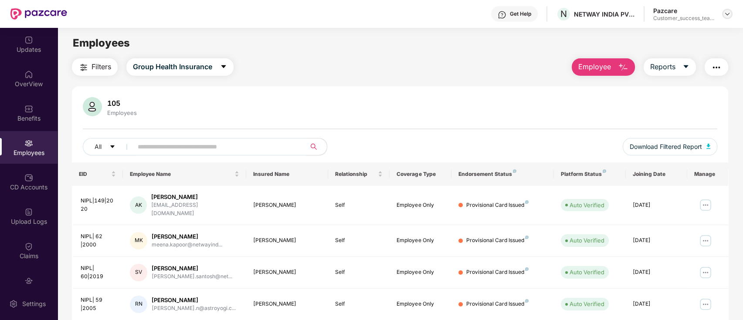
click at [729, 17] on img at bounding box center [727, 13] width 7 height 7
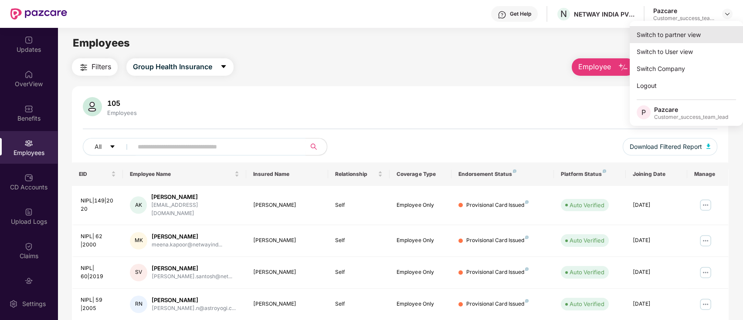
click at [717, 33] on div "Switch to partner view" at bounding box center [686, 34] width 113 height 17
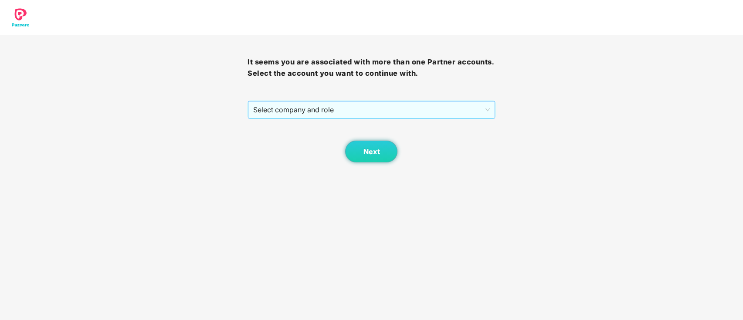
click at [326, 109] on span "Select company and role" at bounding box center [371, 110] width 236 height 17
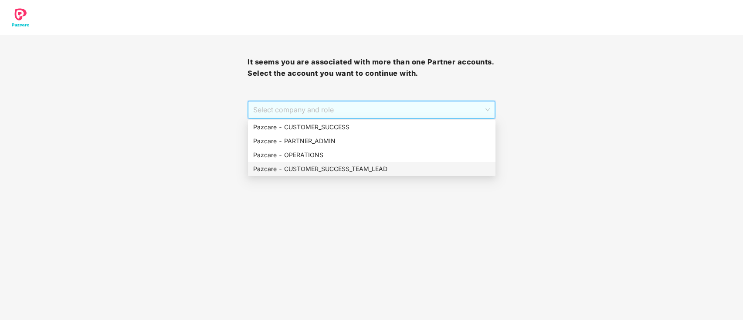
click at [361, 167] on div "Pazcare - CUSTOMER_SUCCESS_TEAM_LEAD" at bounding box center [371, 169] width 237 height 10
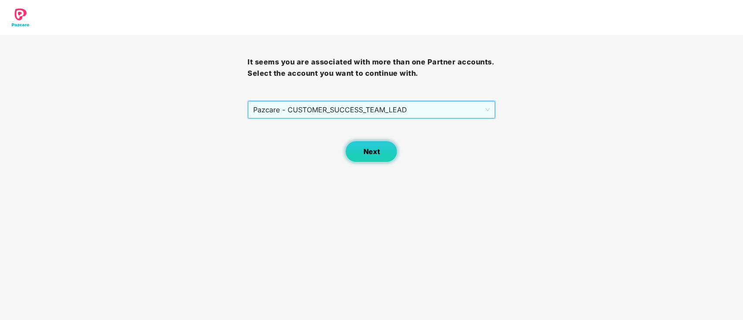
click at [374, 152] on span "Next" at bounding box center [371, 152] width 17 height 8
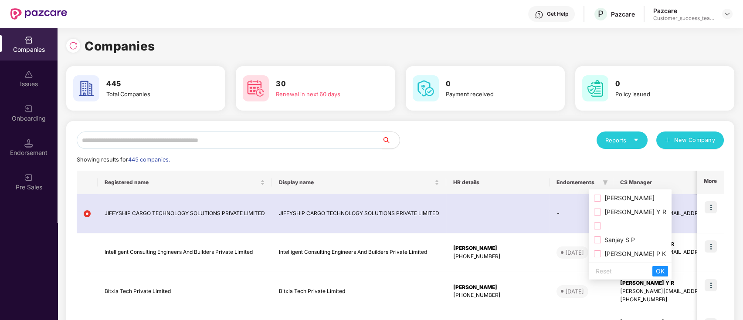
click at [608, 223] on span at bounding box center [630, 226] width 72 height 10
click at [665, 273] on span "OK" at bounding box center [660, 272] width 9 height 10
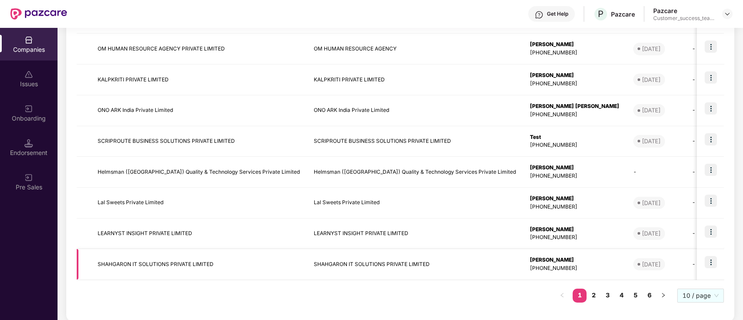
scroll to position [230, 0]
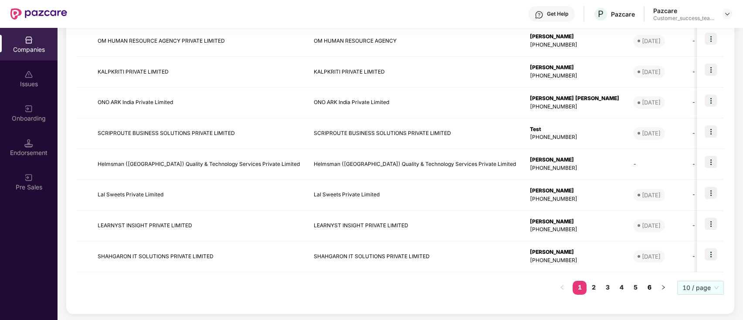
click at [653, 284] on link "6" at bounding box center [649, 287] width 14 height 13
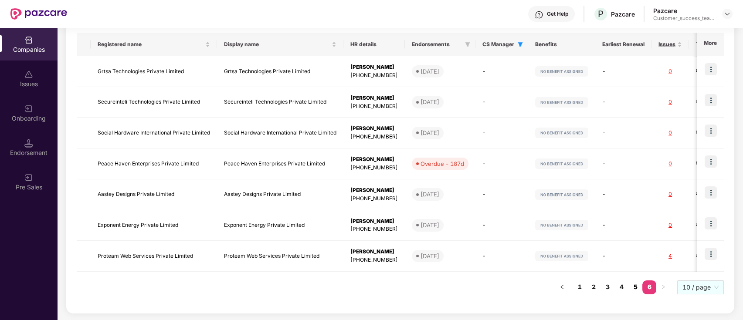
click at [633, 285] on link "5" at bounding box center [635, 287] width 14 height 13
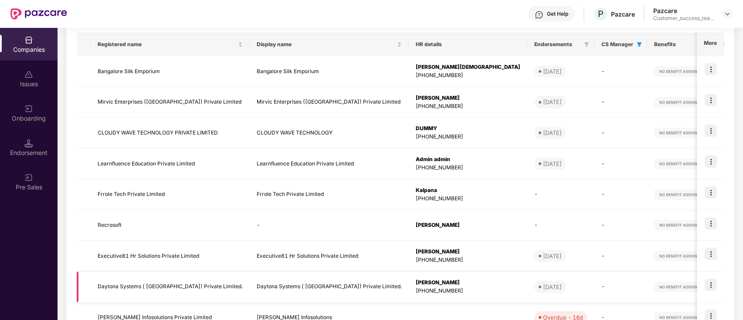
scroll to position [230, 0]
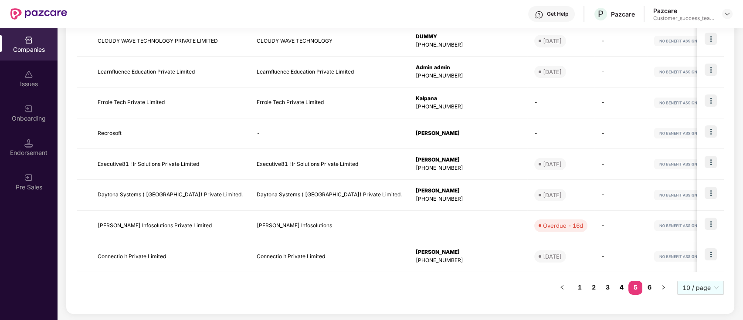
click at [622, 286] on link "4" at bounding box center [622, 287] width 14 height 13
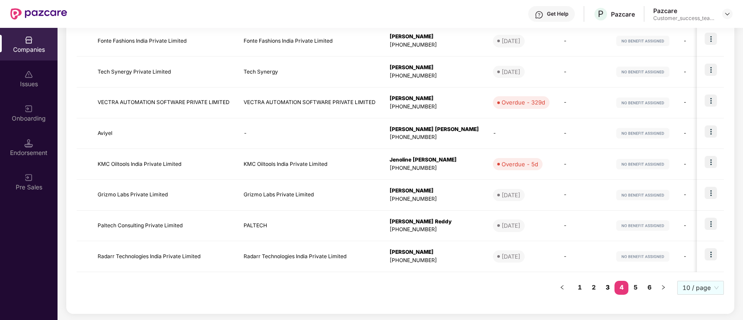
click at [609, 289] on link "3" at bounding box center [608, 287] width 14 height 13
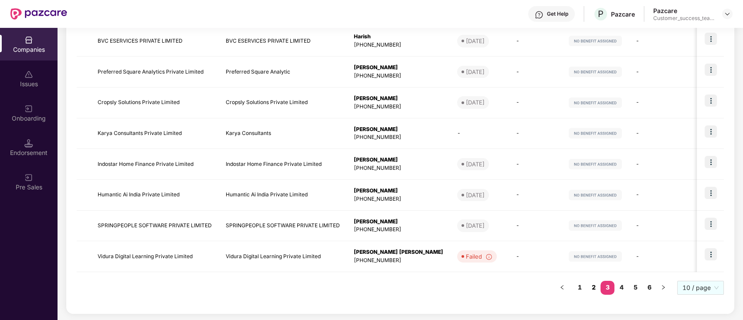
click at [595, 289] on link "2" at bounding box center [594, 287] width 14 height 13
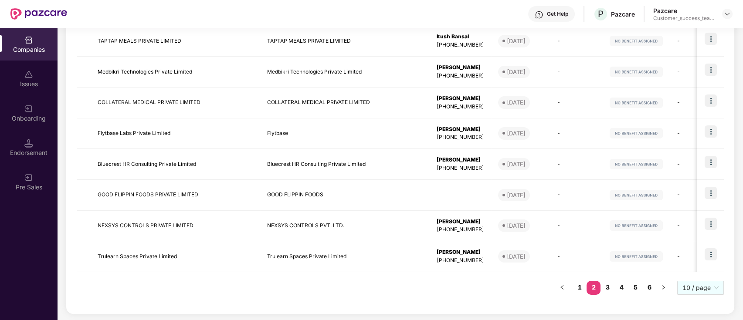
click at [575, 290] on link "1" at bounding box center [580, 287] width 14 height 13
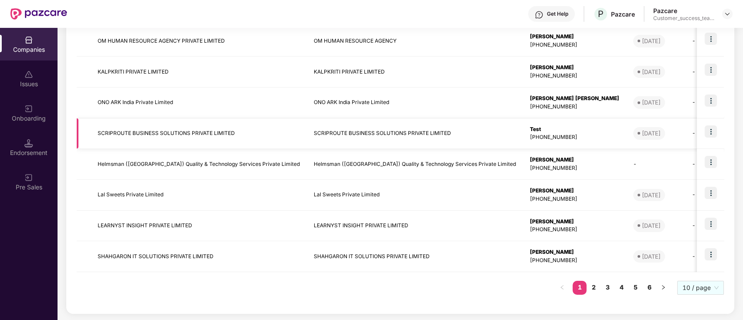
click at [131, 132] on td "SCRIPROUTE BUSINESS SOLUTIONS PRIVATE LIMITED" at bounding box center [199, 134] width 216 height 31
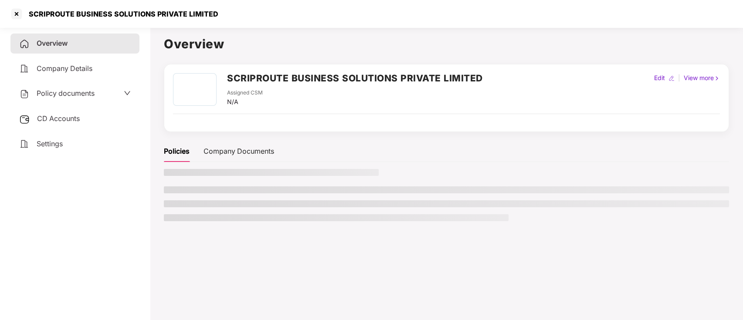
click at [104, 132] on div "Overview Company Details Policy documents CD Accounts Settings" at bounding box center [74, 94] width 129 height 120
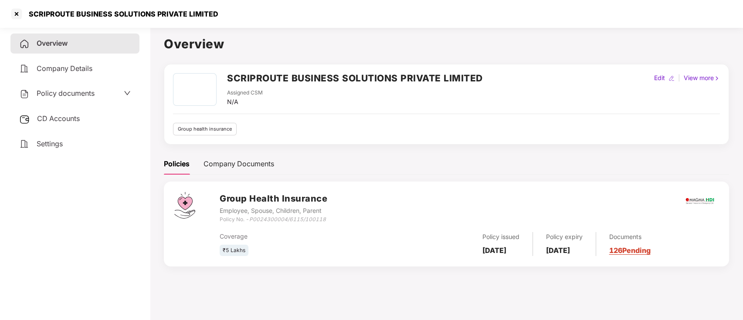
click at [93, 93] on span "Policy documents" at bounding box center [66, 93] width 58 height 9
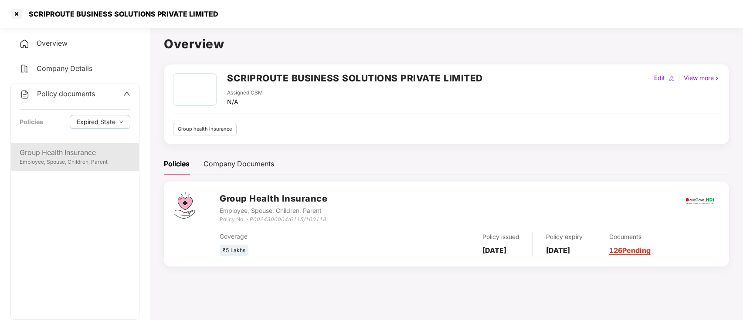
click at [94, 156] on div "Group Health Insurance" at bounding box center [75, 152] width 111 height 11
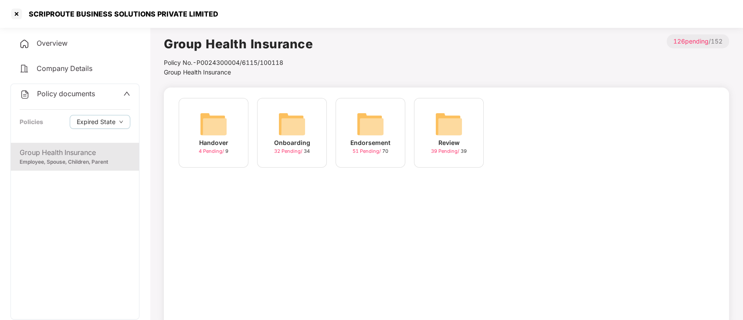
click at [289, 150] on span "32 Pending /" at bounding box center [289, 151] width 30 height 6
click at [209, 150] on span "4 Pending /" at bounding box center [212, 151] width 27 height 6
drag, startPoint x: 26, startPoint y: 13, endPoint x: 221, endPoint y: 13, distance: 194.8
click at [221, 13] on div "SCRIPROUTE BUSINESS SOLUTIONS PRIVATE LIMITED" at bounding box center [371, 14] width 743 height 28
copy div "SCRIPROUTE BUSINESS SOLUTIONS PRIVATE LIMITED"
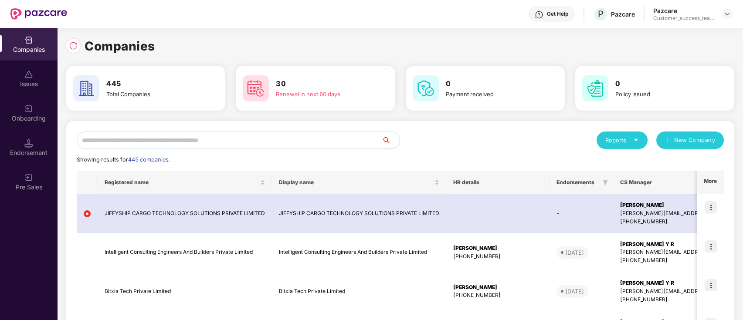
click at [199, 137] on input "text" at bounding box center [230, 140] width 306 height 17
click at [42, 122] on div "Onboarding" at bounding box center [29, 118] width 58 height 9
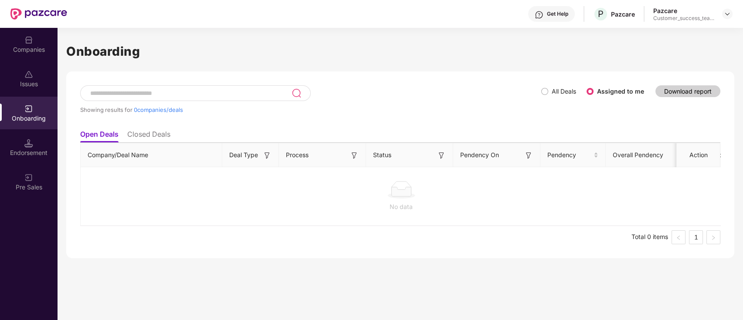
click at [545, 95] on label "All Deals" at bounding box center [560, 92] width 38 height 10
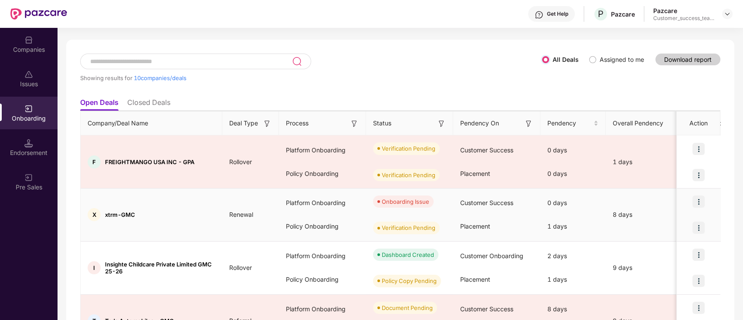
scroll to position [58, 0]
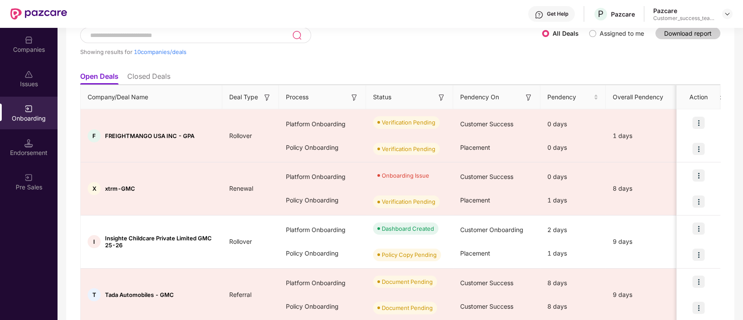
click at [527, 98] on img at bounding box center [528, 97] width 9 height 9
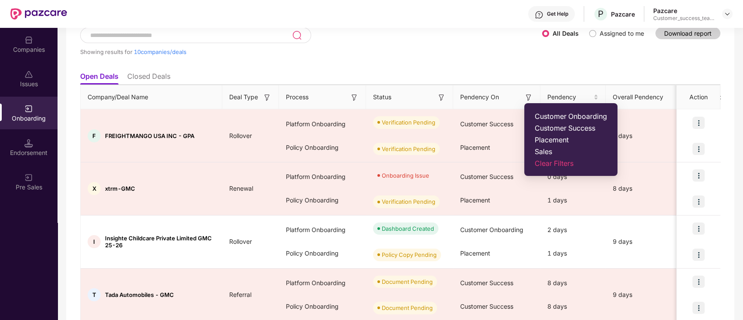
click at [544, 129] on span "Customer Success" at bounding box center [571, 128] width 72 height 9
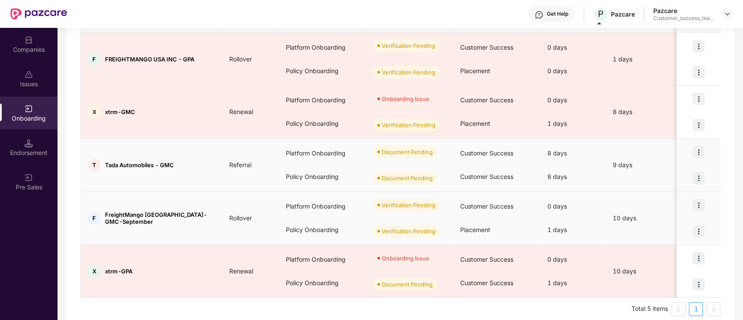
scroll to position [144, 0]
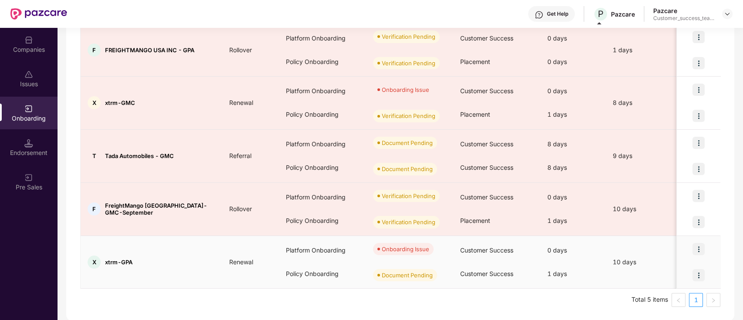
click at [684, 282] on div at bounding box center [699, 275] width 44 height 26
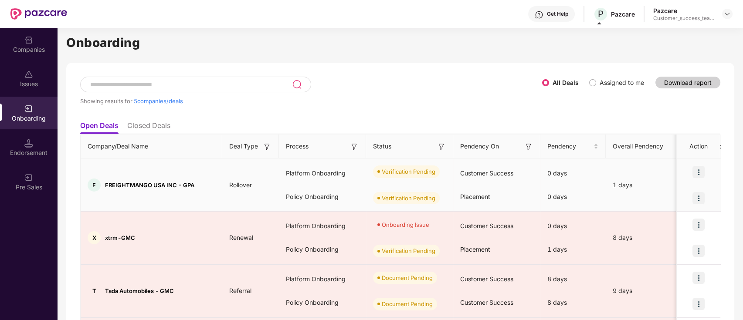
scroll to position [0, 0]
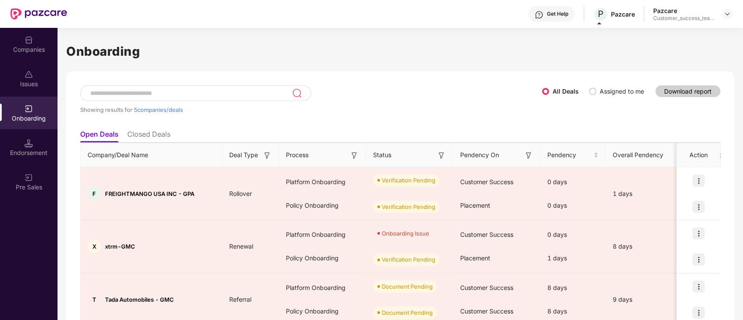
click at [529, 153] on img at bounding box center [528, 155] width 9 height 9
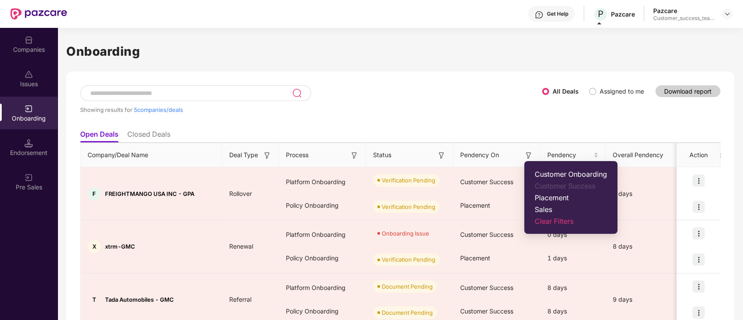
click at [548, 200] on span "Placement" at bounding box center [571, 198] width 72 height 9
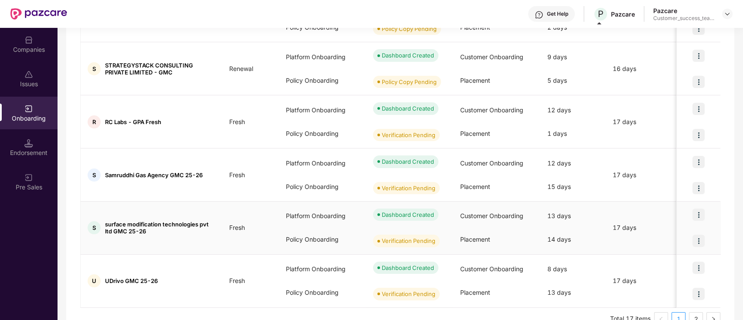
scroll to position [407, 0]
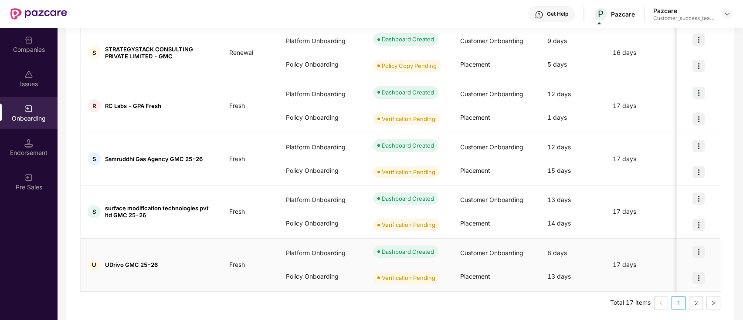
click at [681, 279] on div at bounding box center [699, 278] width 44 height 26
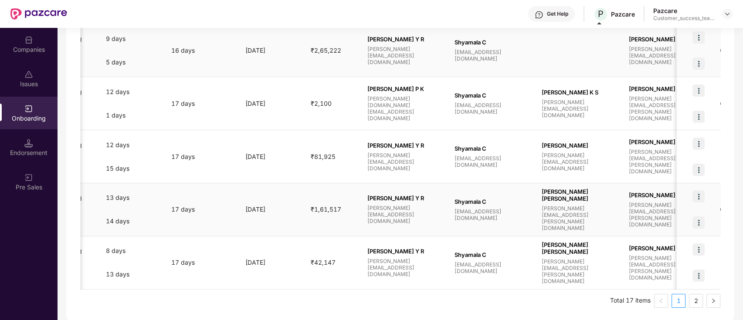
scroll to position [409, 0]
click at [689, 284] on div at bounding box center [699, 275] width 44 height 26
click at [691, 301] on link "2" at bounding box center [695, 300] width 13 height 13
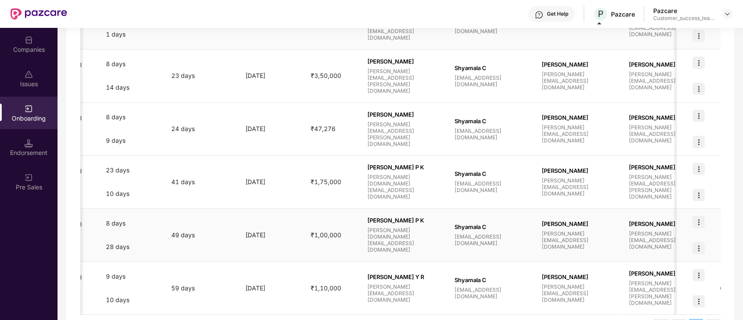
scroll to position [250, 0]
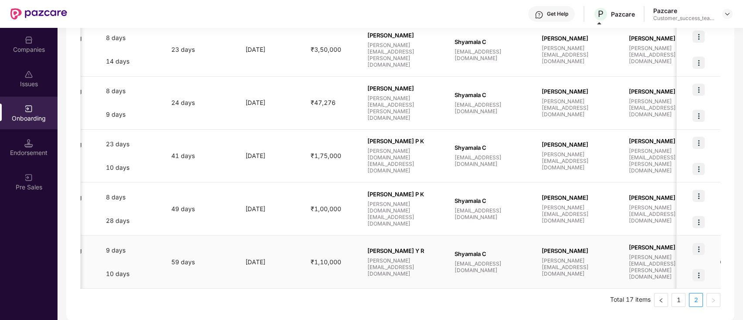
click at [83, 281] on div "Placement" at bounding box center [55, 274] width 87 height 24
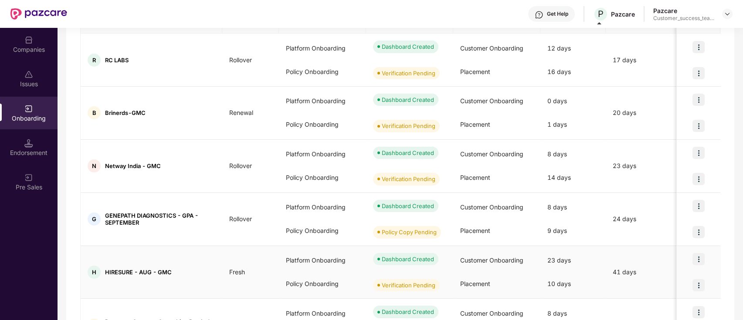
scroll to position [76, 0]
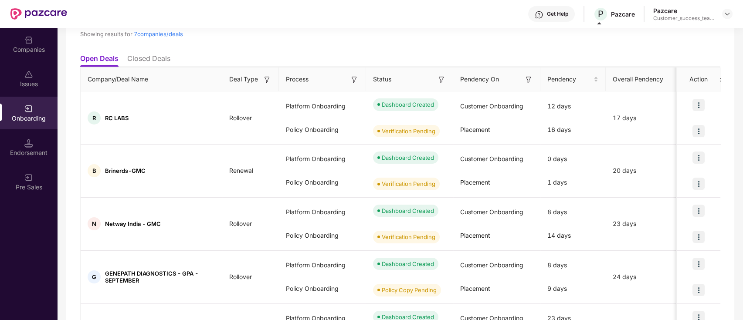
click at [529, 78] on img at bounding box center [528, 79] width 9 height 9
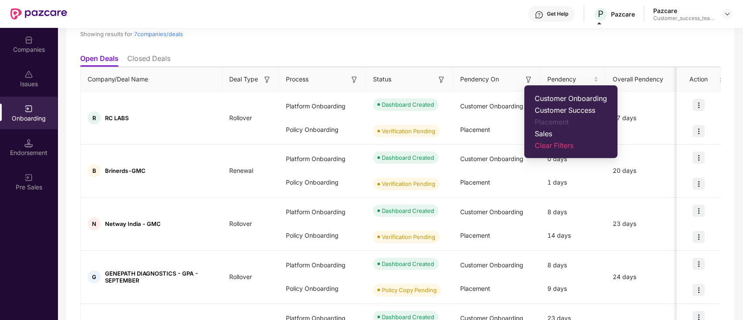
click at [541, 132] on span "Sales" at bounding box center [571, 133] width 72 height 9
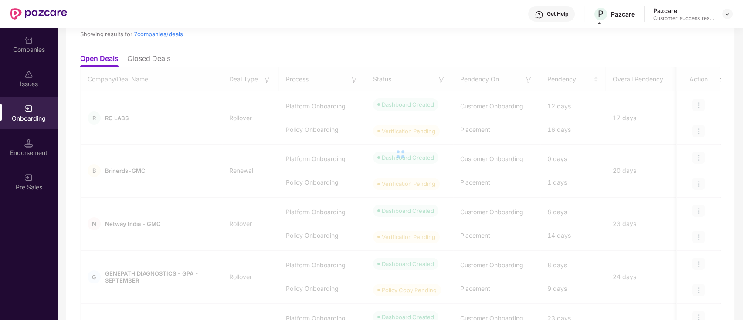
scroll to position [0, 0]
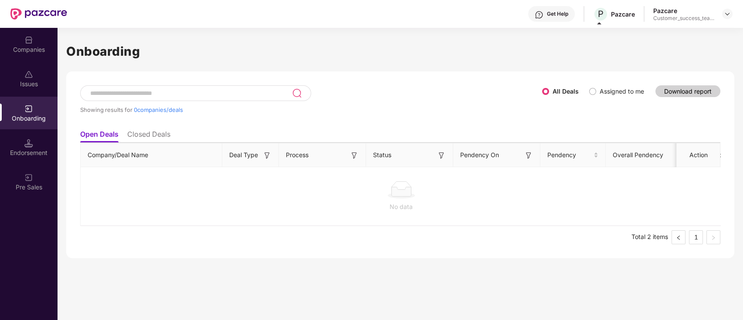
click at [531, 153] on img at bounding box center [528, 155] width 9 height 9
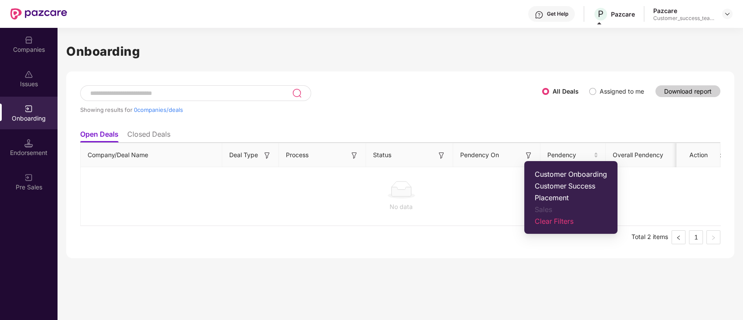
click at [559, 173] on span "Customer Onboarding" at bounding box center [571, 174] width 72 height 9
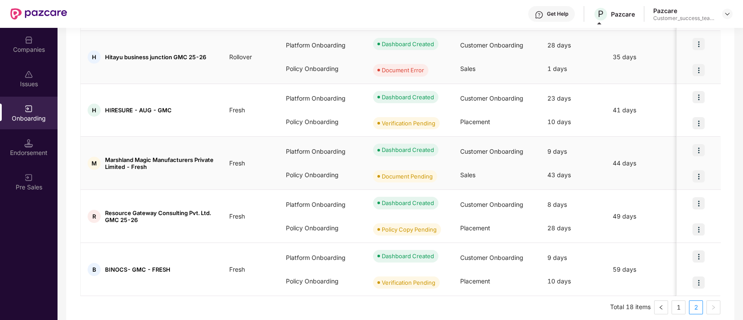
scroll to position [303, 0]
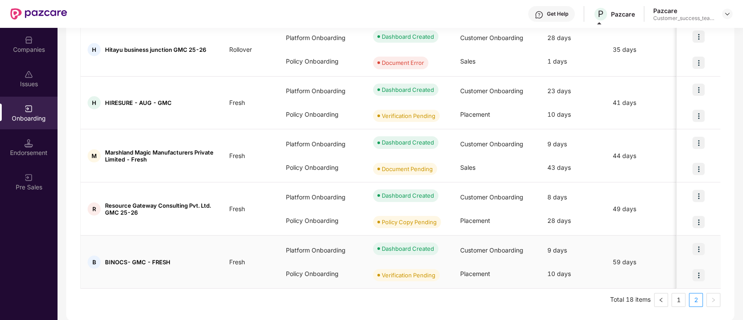
click at [683, 276] on div at bounding box center [699, 275] width 44 height 26
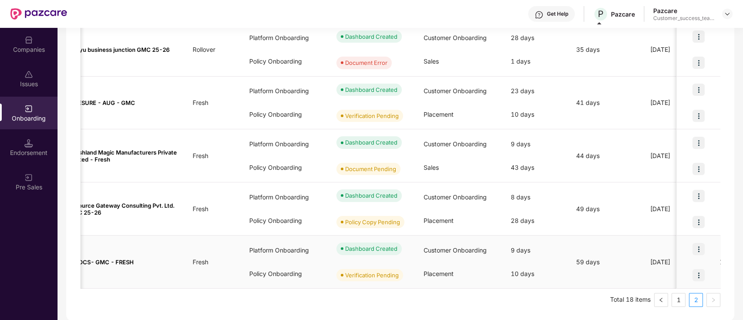
scroll to position [0, 0]
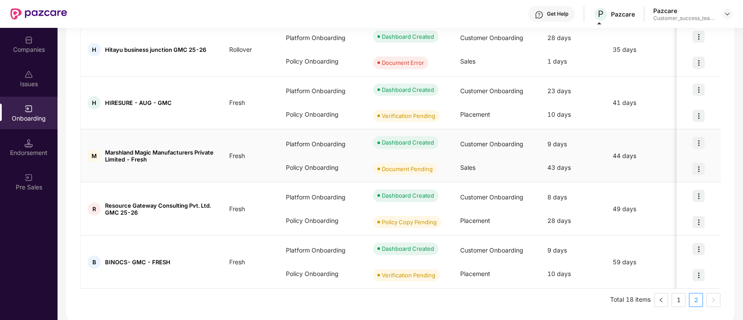
click at [699, 166] on img at bounding box center [699, 169] width 12 height 12
click at [676, 302] on link "1" at bounding box center [678, 300] width 13 height 13
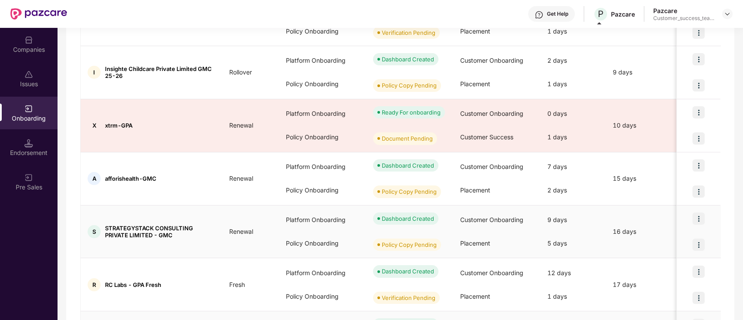
scroll to position [409, 0]
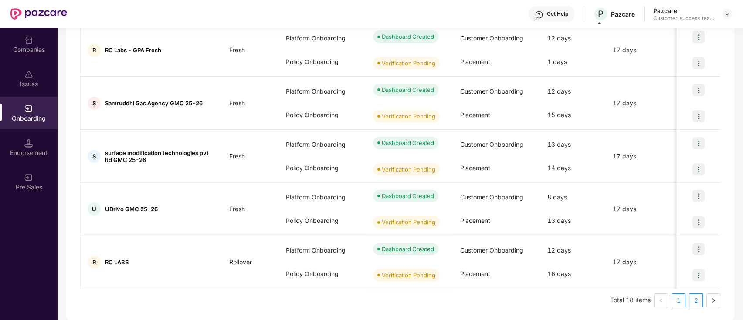
click at [692, 300] on link "2" at bounding box center [695, 300] width 13 height 13
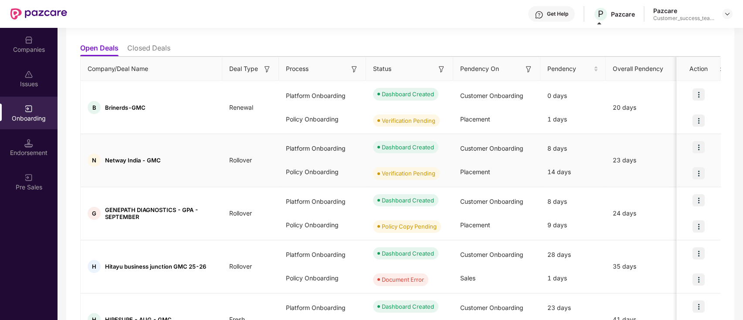
scroll to position [129, 0]
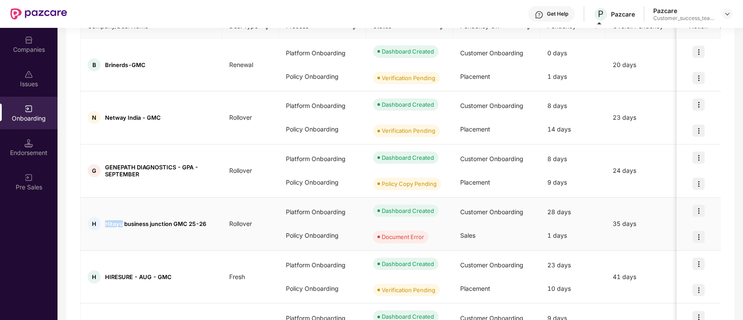
drag, startPoint x: 121, startPoint y: 225, endPoint x: 102, endPoint y: 225, distance: 18.7
click at [102, 225] on div "H Hitayu business junction GMC 25-26" at bounding box center [152, 223] width 142 height 13
